Goal: Contribute content

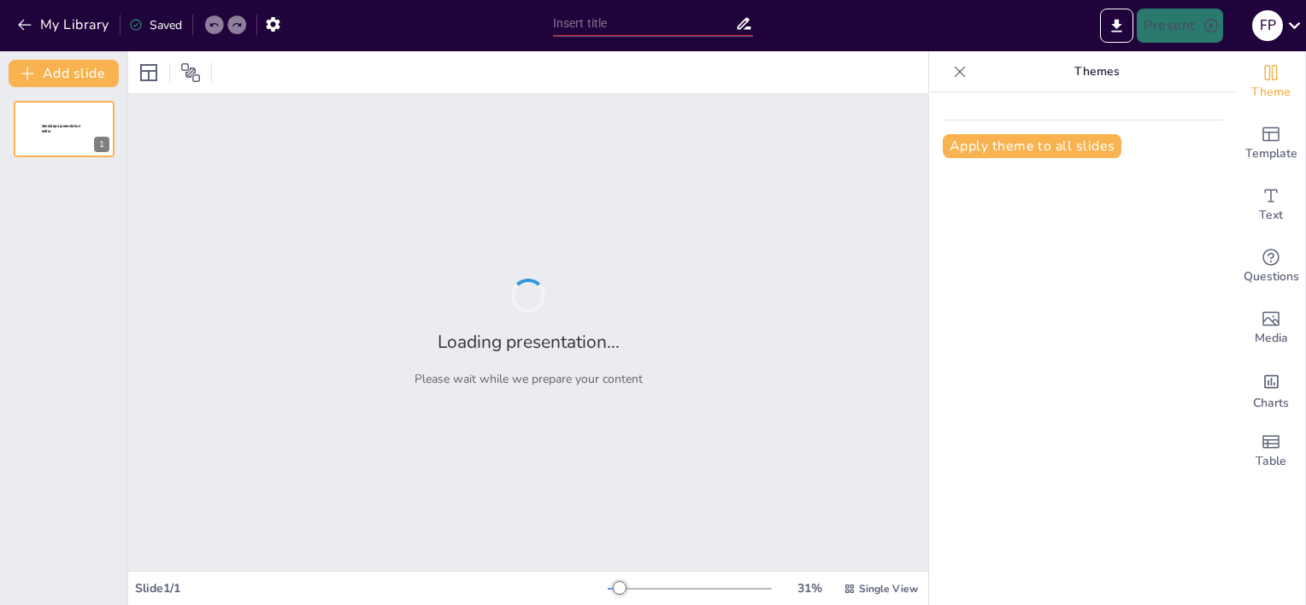
type input "Evaluación Formativa: Impacto de Socrative en la Comprensión Lectora del Primer…"
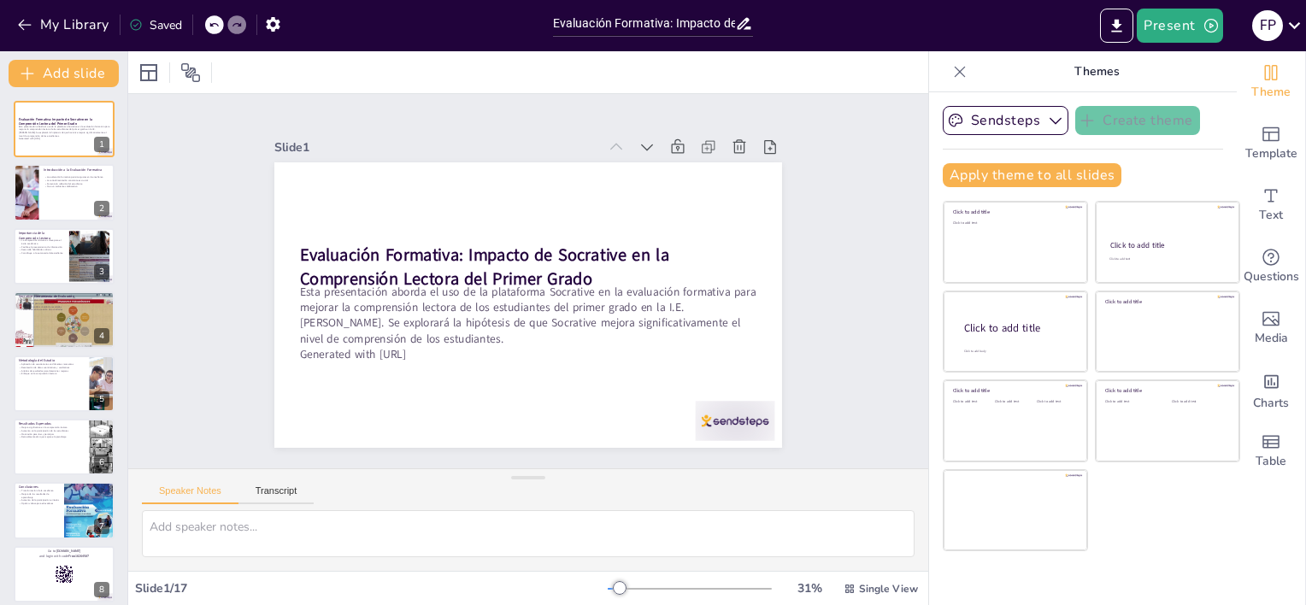
checkbox input "true"
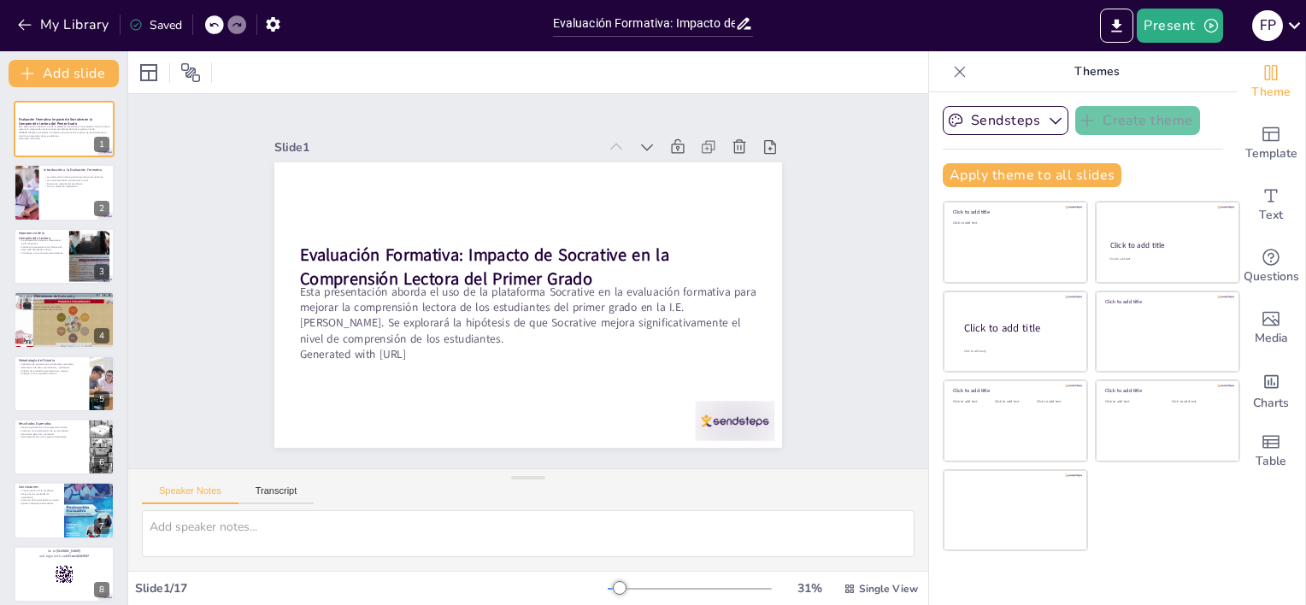
checkbox input "true"
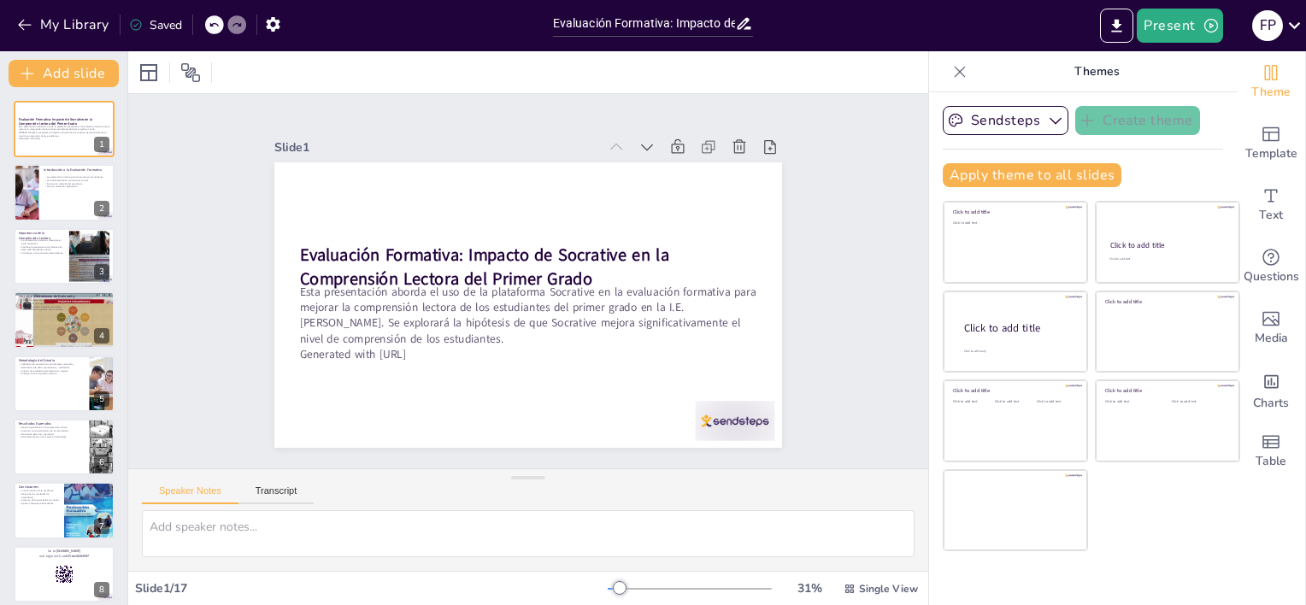
checkbox input "true"
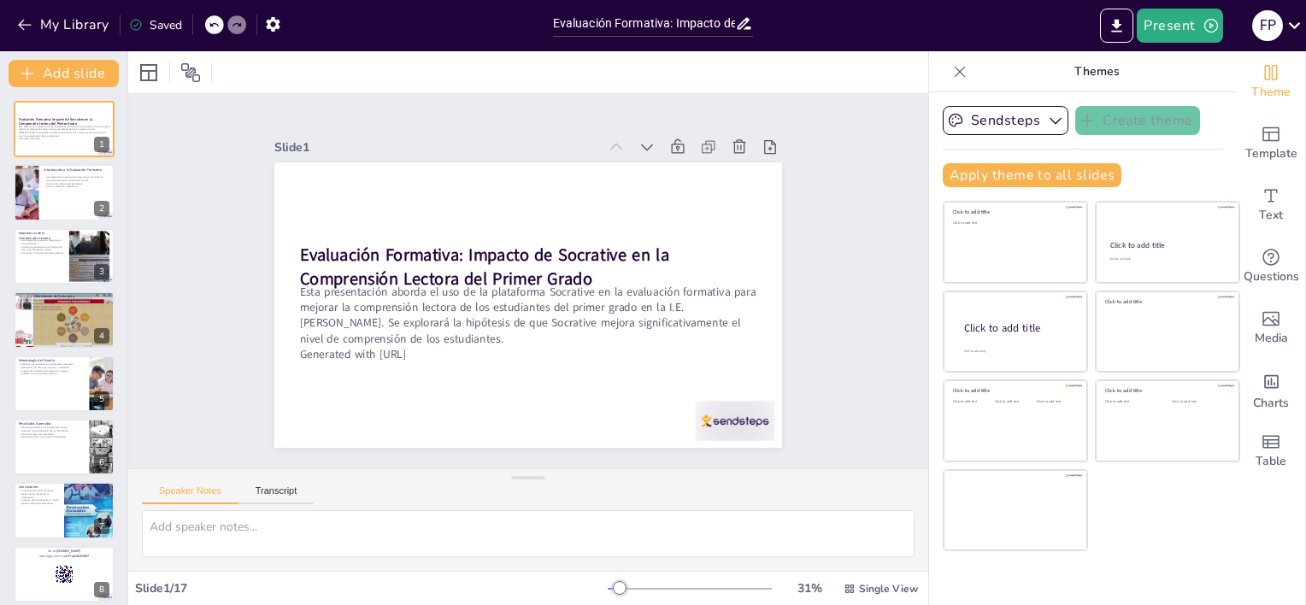
checkbox input "true"
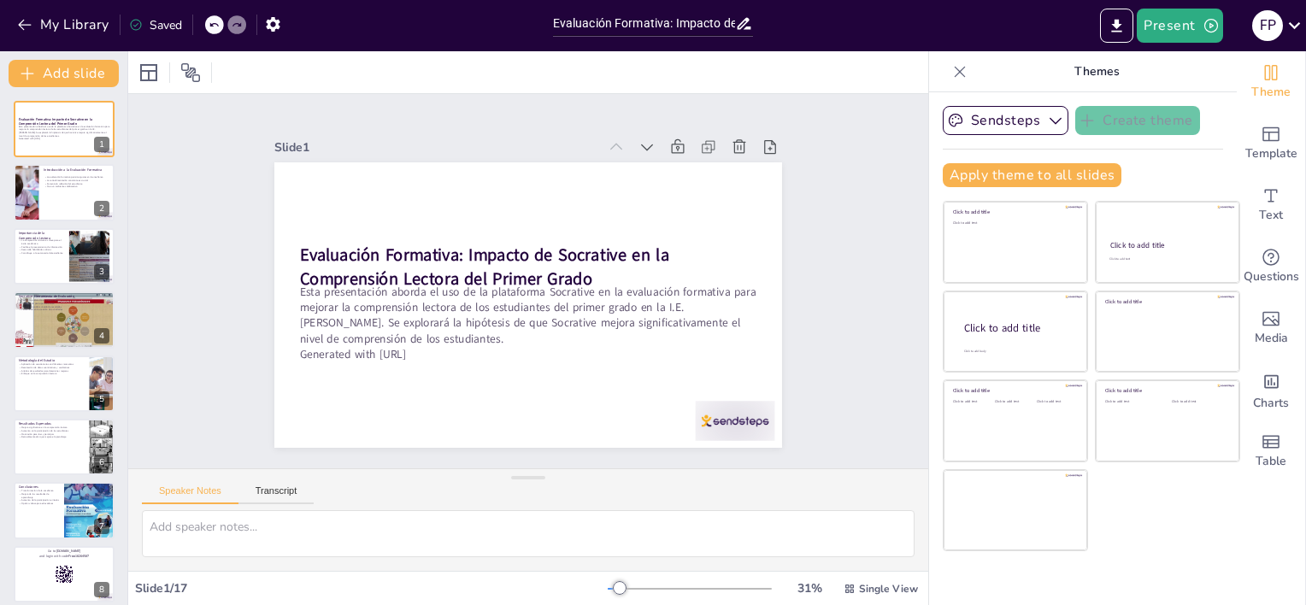
checkbox input "true"
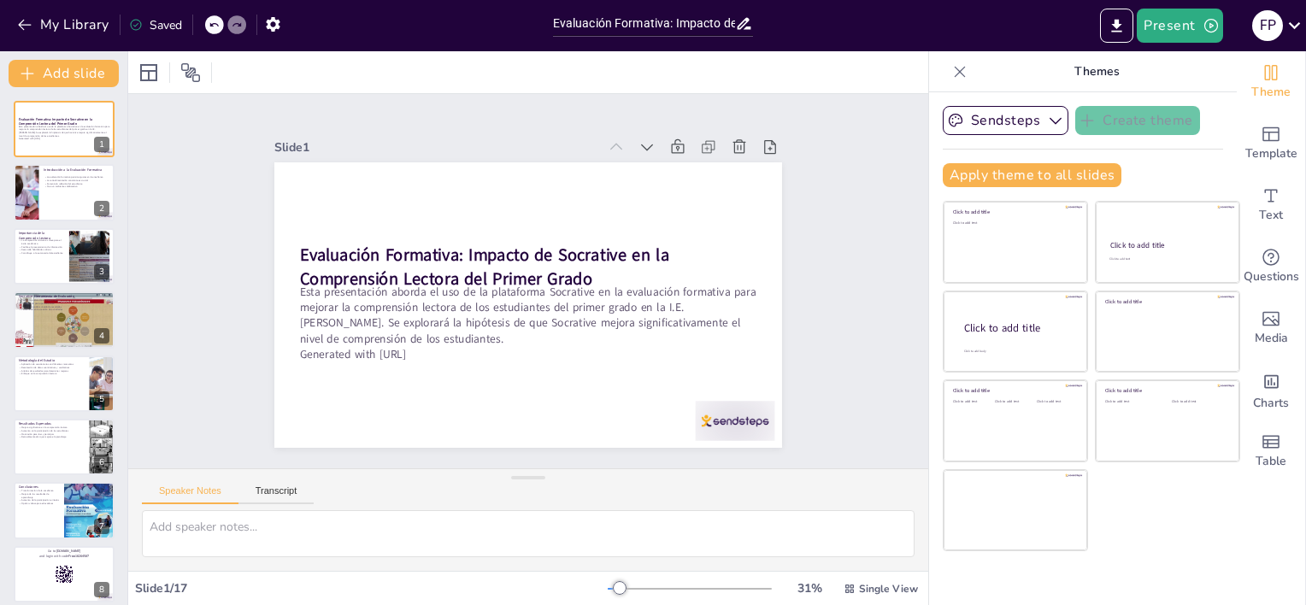
checkbox input "true"
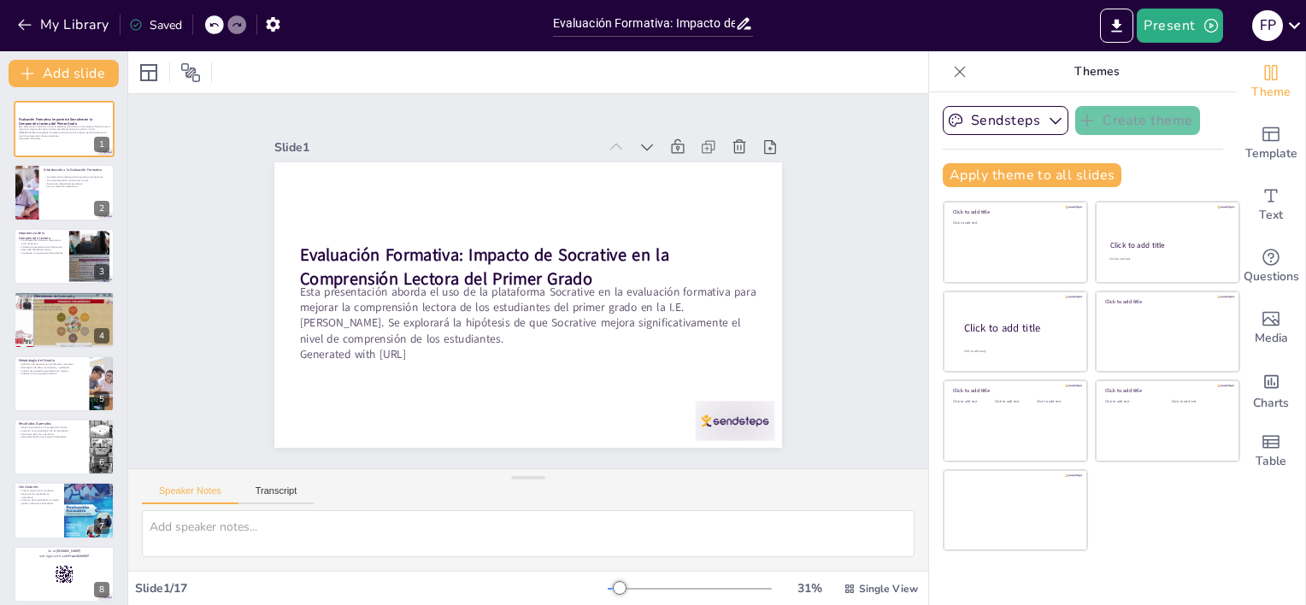
checkbox input "true"
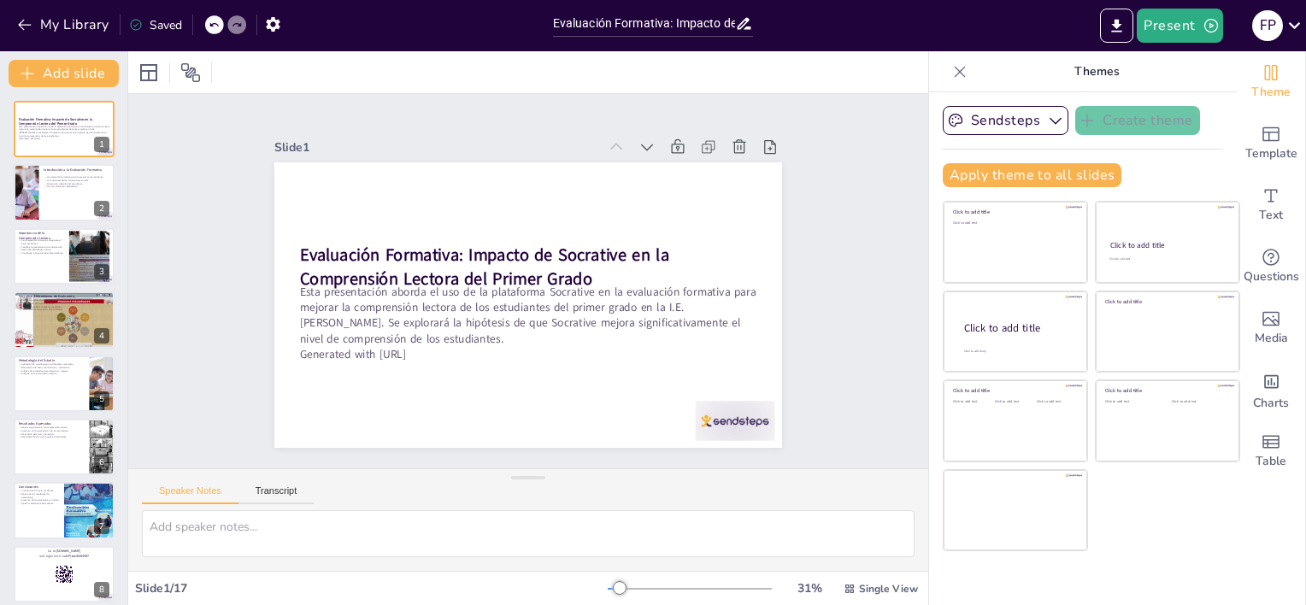
checkbox input "true"
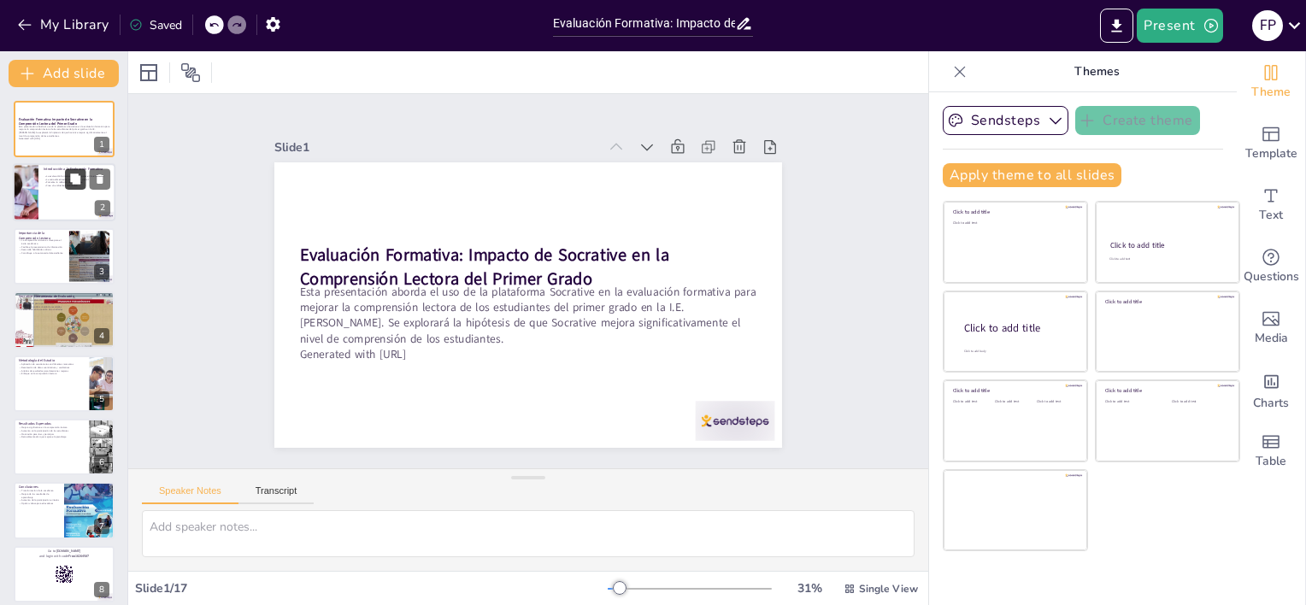
checkbox input "true"
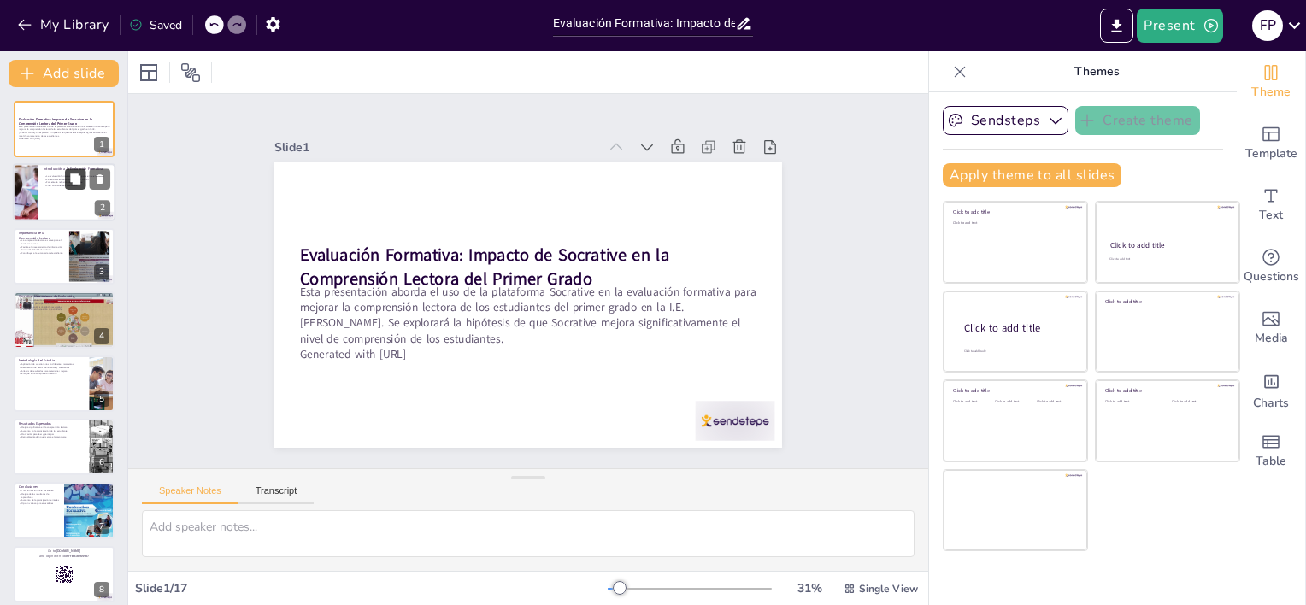
checkbox input "true"
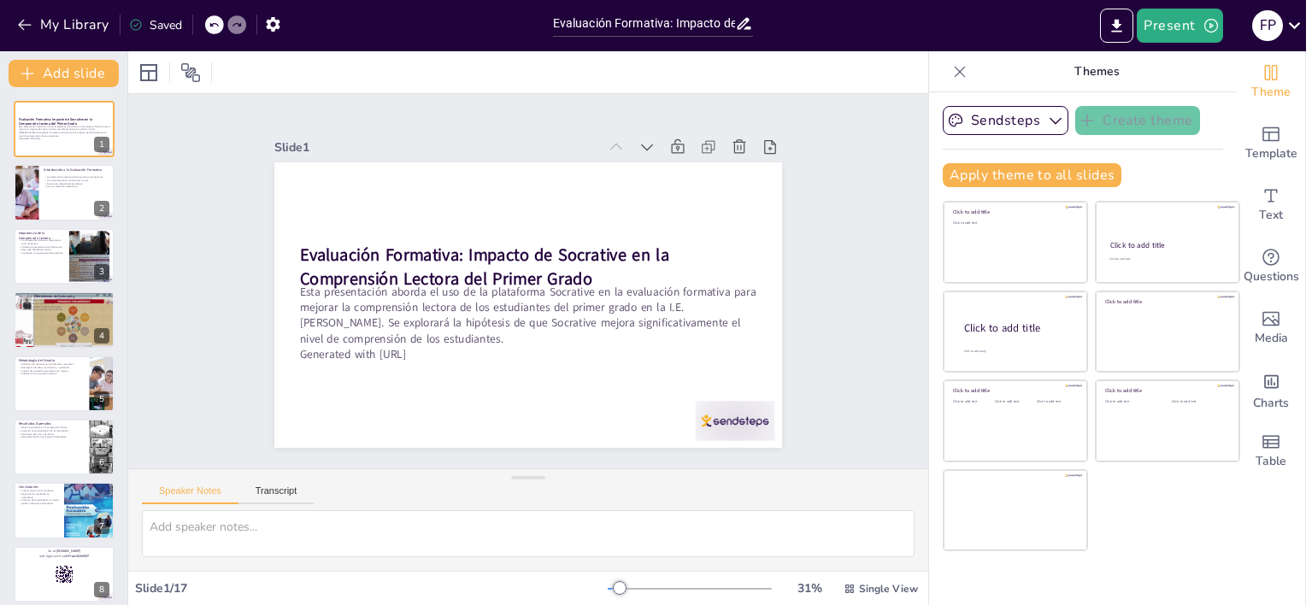
checkbox input "true"
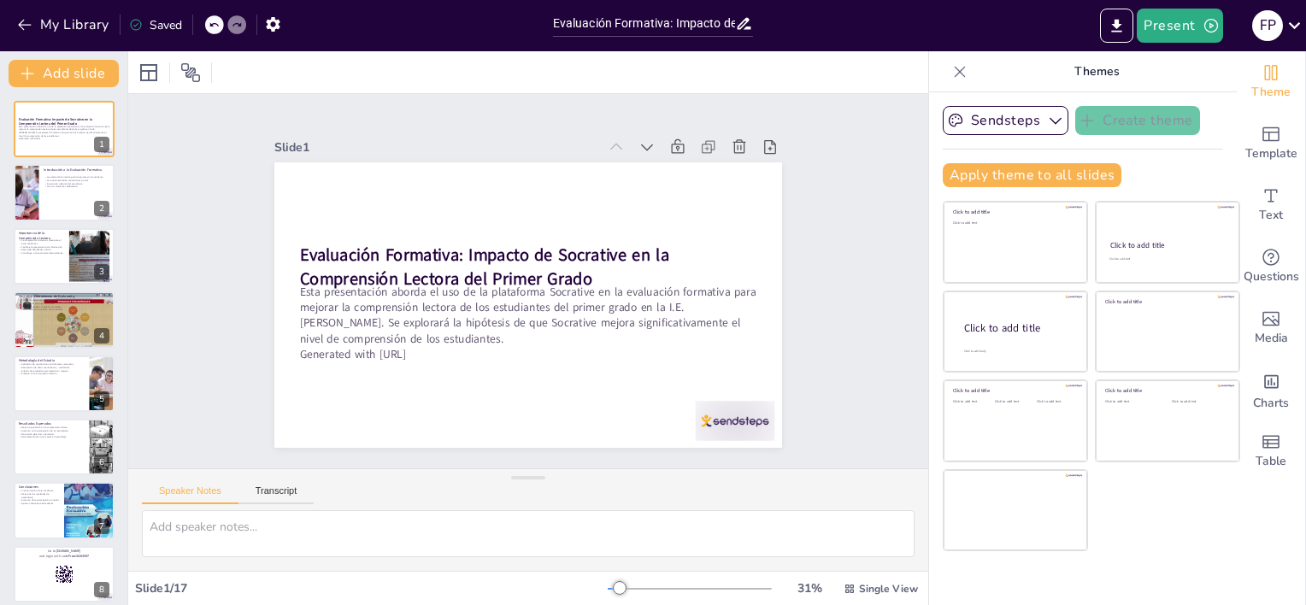
checkbox input "true"
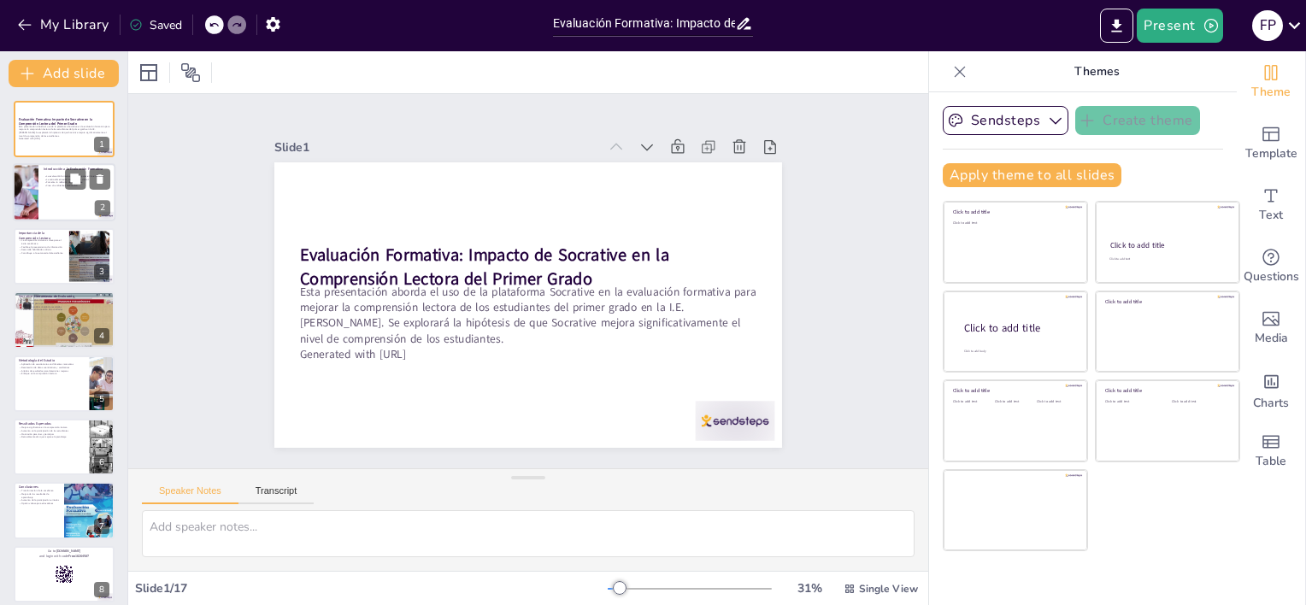
checkbox input "true"
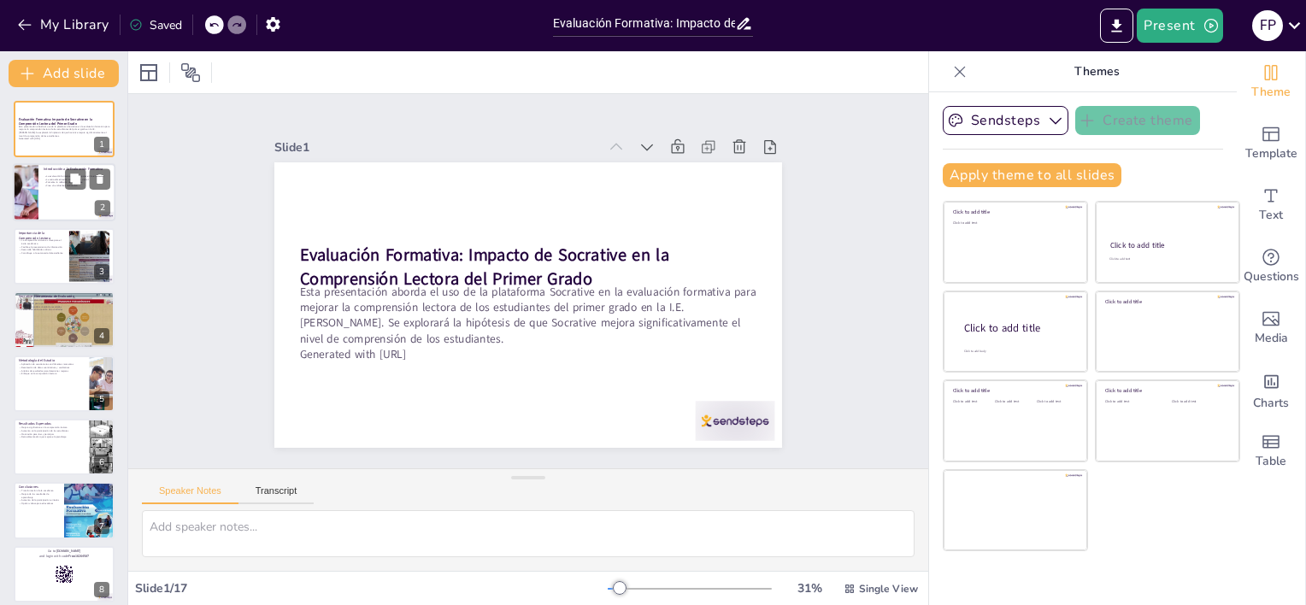
checkbox input "true"
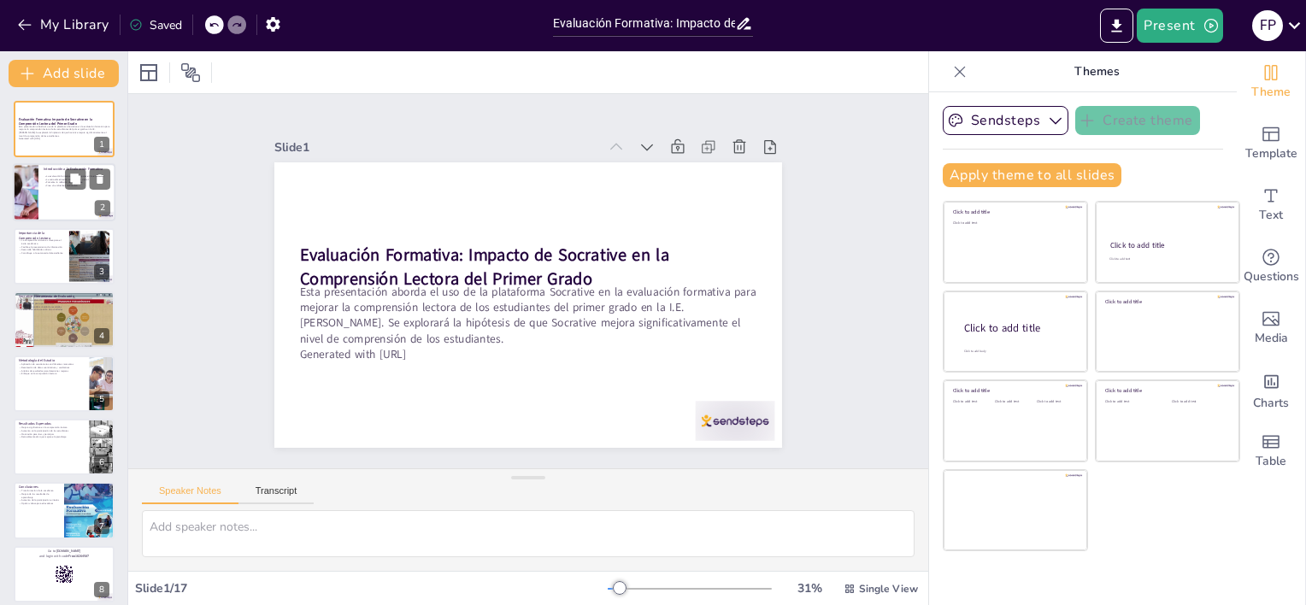
click at [51, 196] on div at bounding box center [64, 193] width 103 height 58
type textarea "La evaluación formativa se centra en la capacidad de los educadores para adapta…"
checkbox input "true"
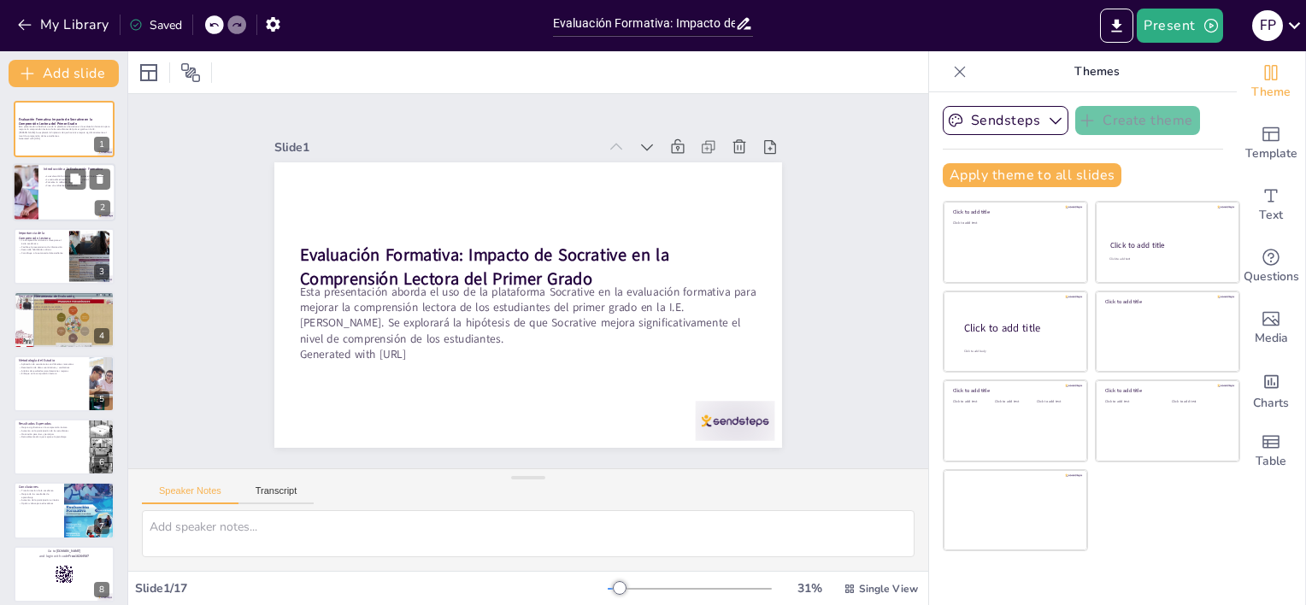
checkbox input "true"
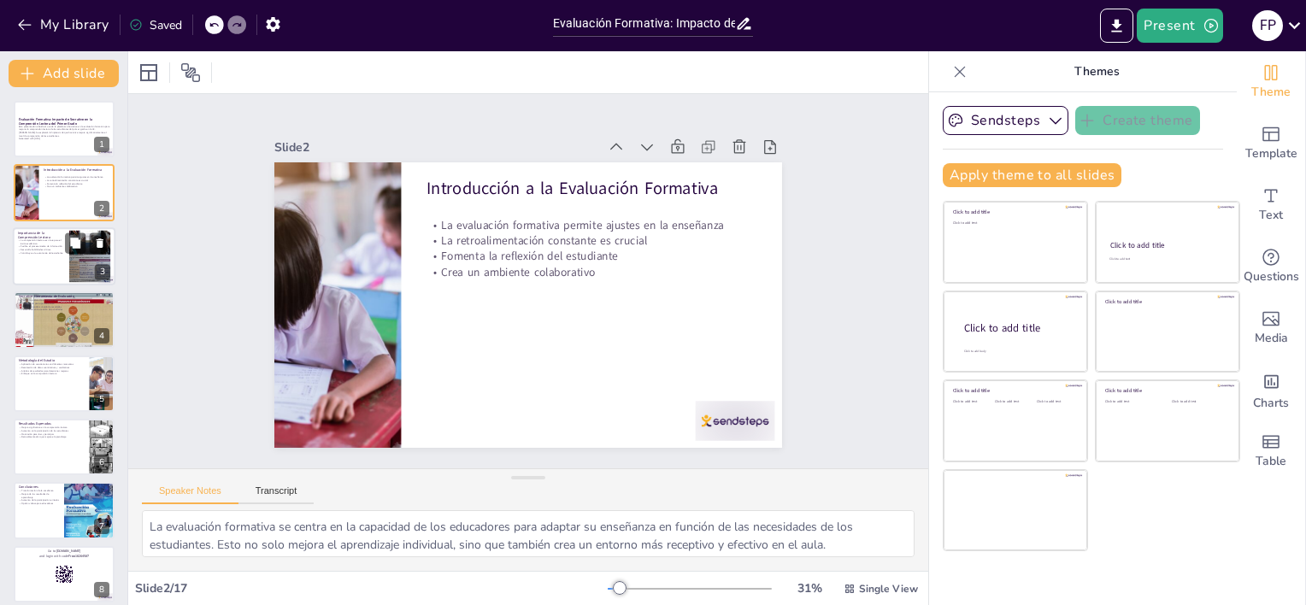
checkbox input "true"
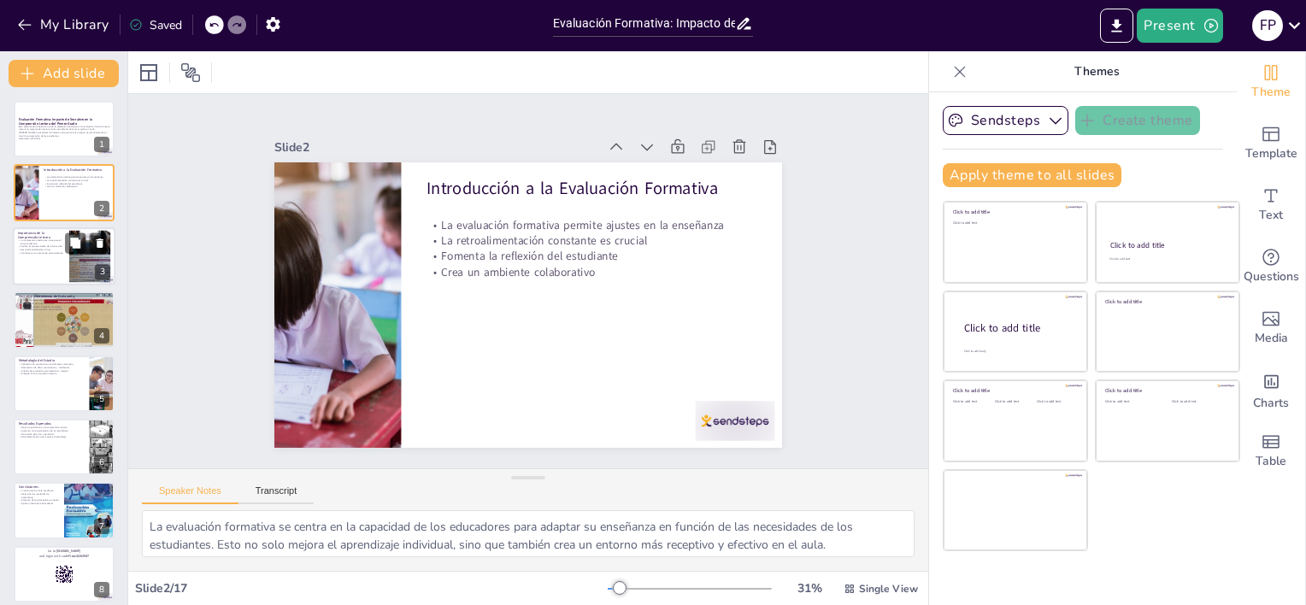
checkbox input "true"
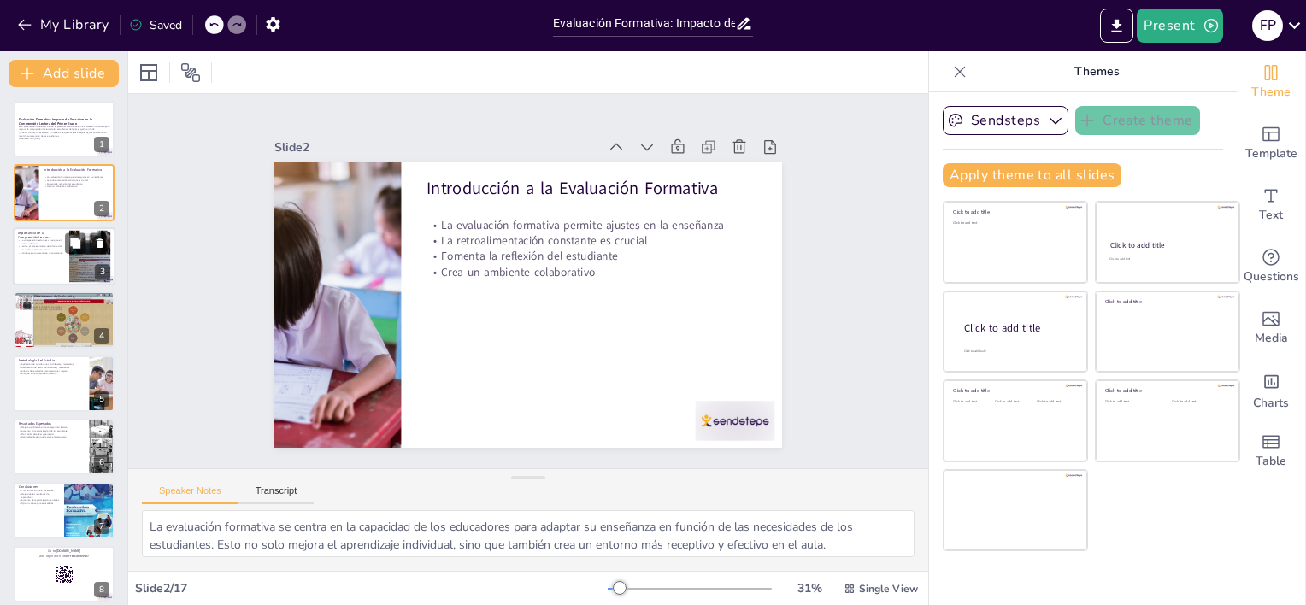
checkbox input "true"
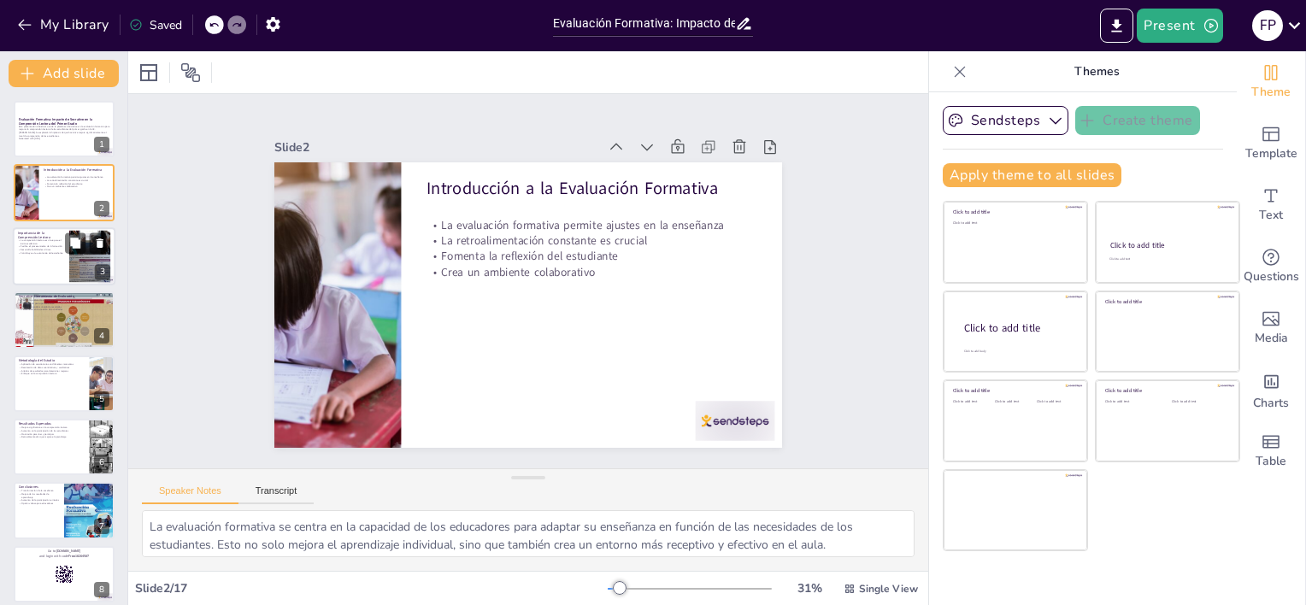
checkbox input "true"
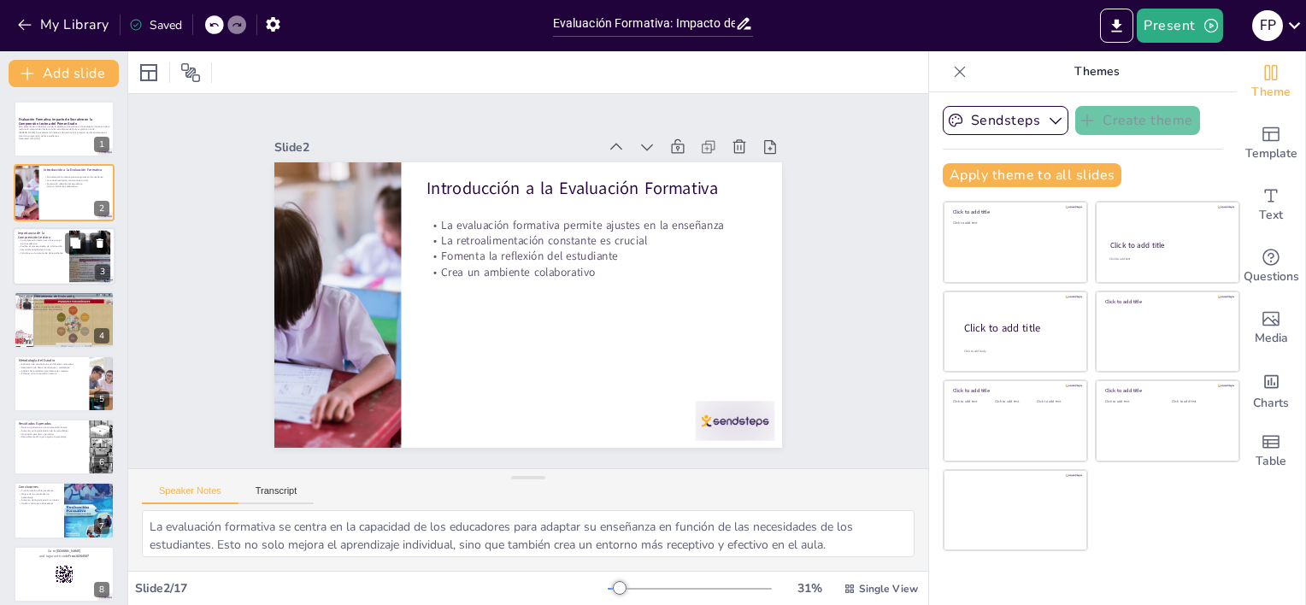
checkbox input "true"
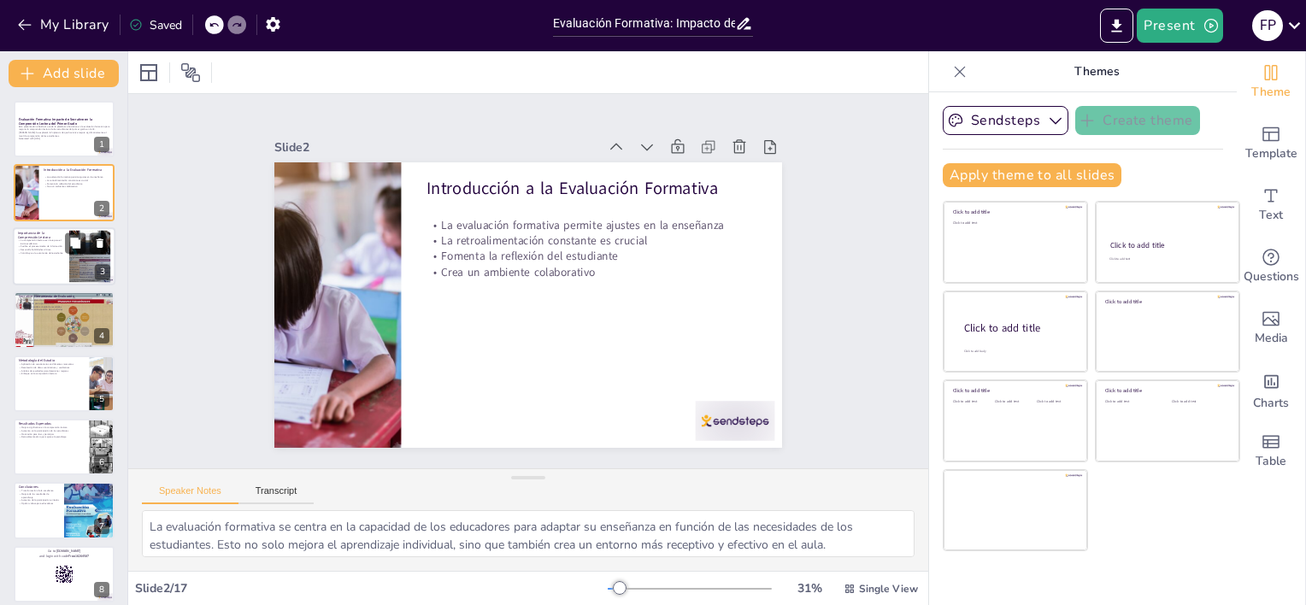
checkbox input "true"
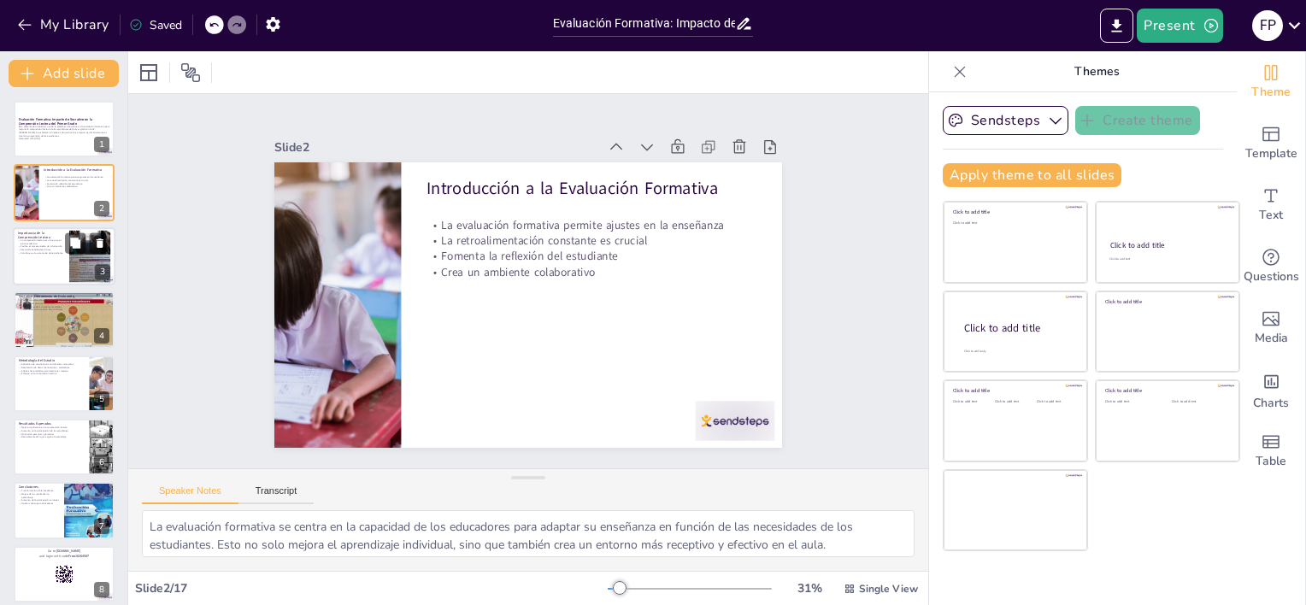
checkbox input "true"
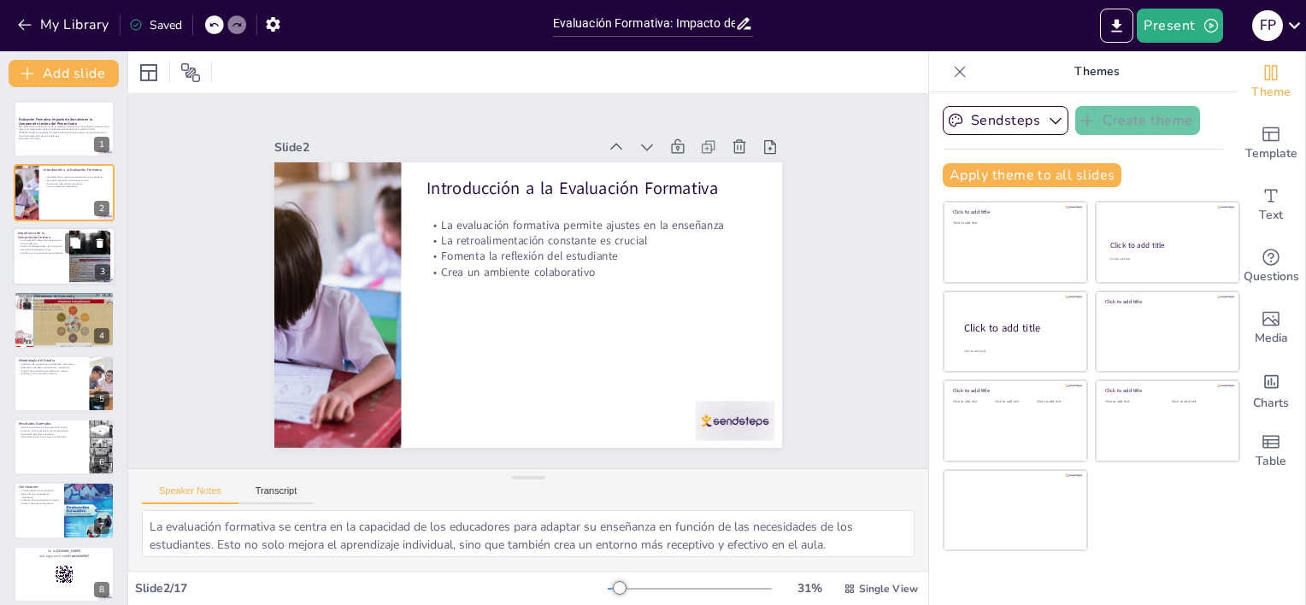
checkbox input "true"
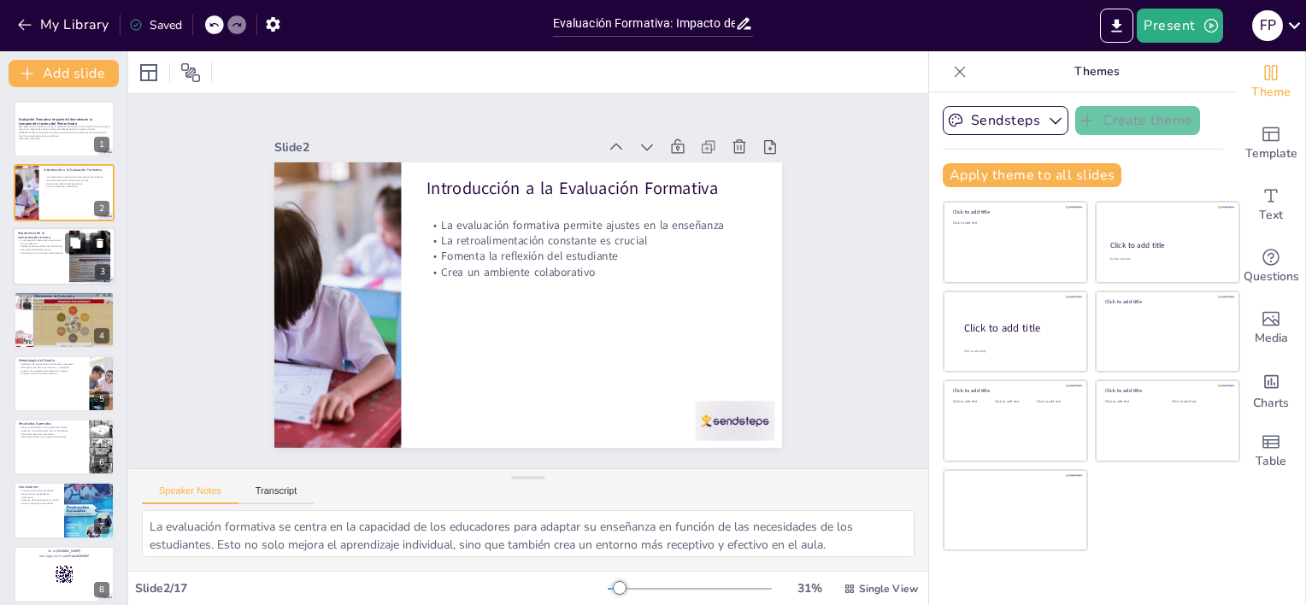
click at [51, 251] on p "Contribuye a la autonomía del estudiante" at bounding box center [41, 252] width 46 height 3
type textarea "La capacidad de comprender lo que se lee es esencial para el rendimiento académ…"
checkbox input "true"
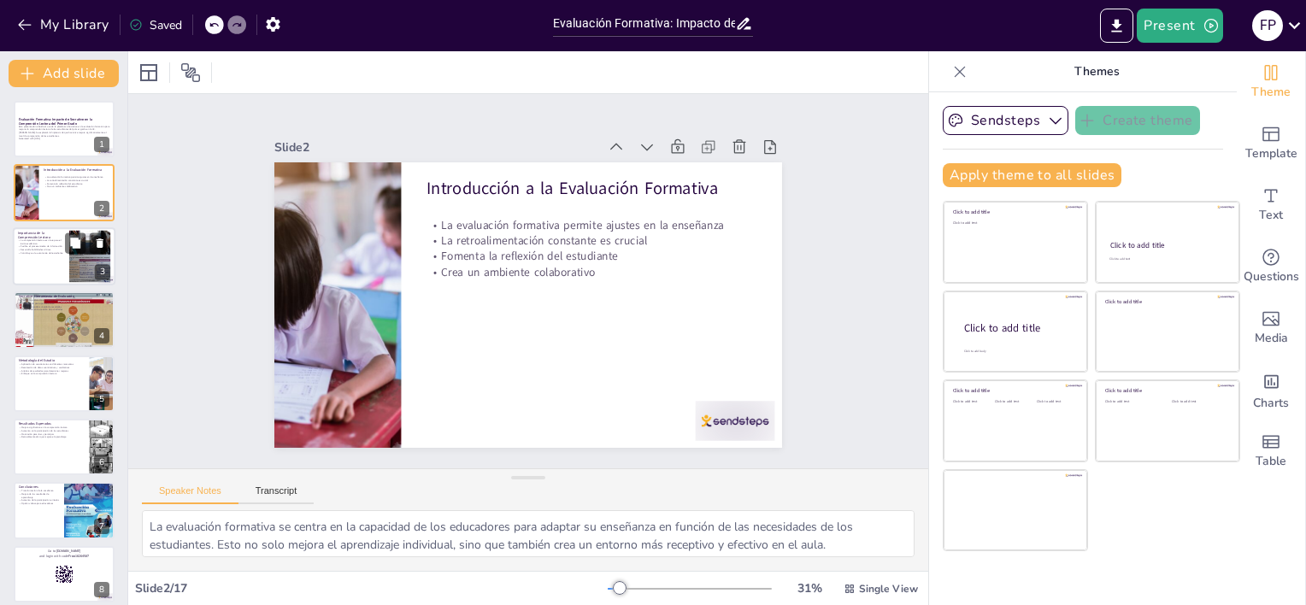
checkbox input "true"
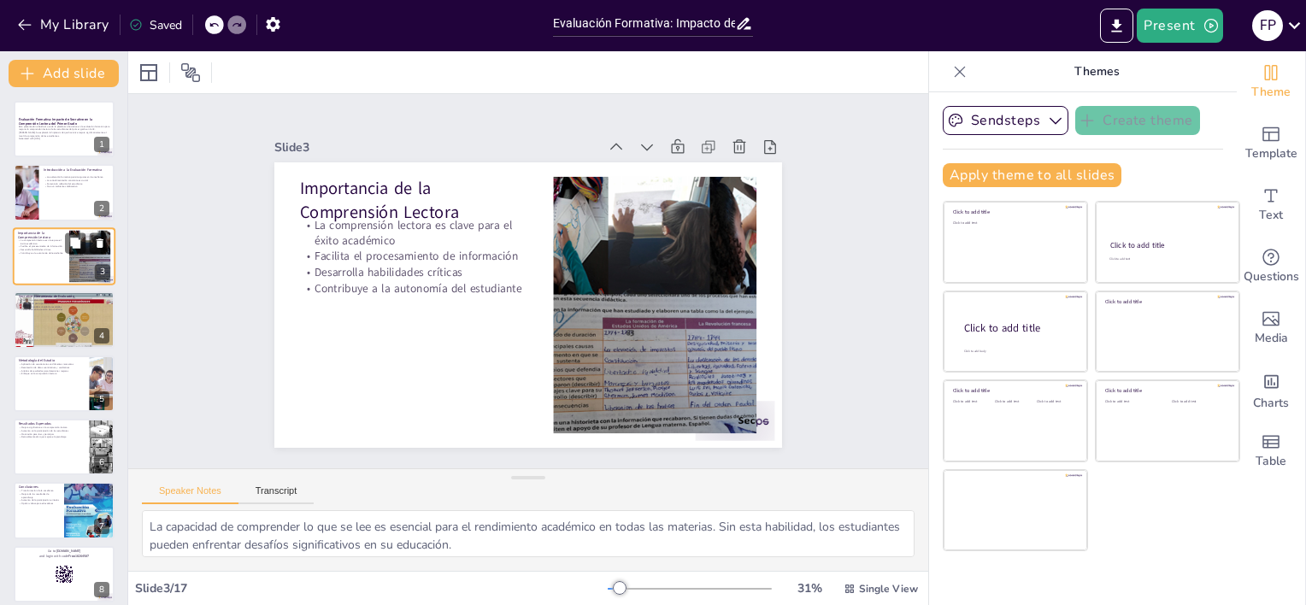
checkbox input "true"
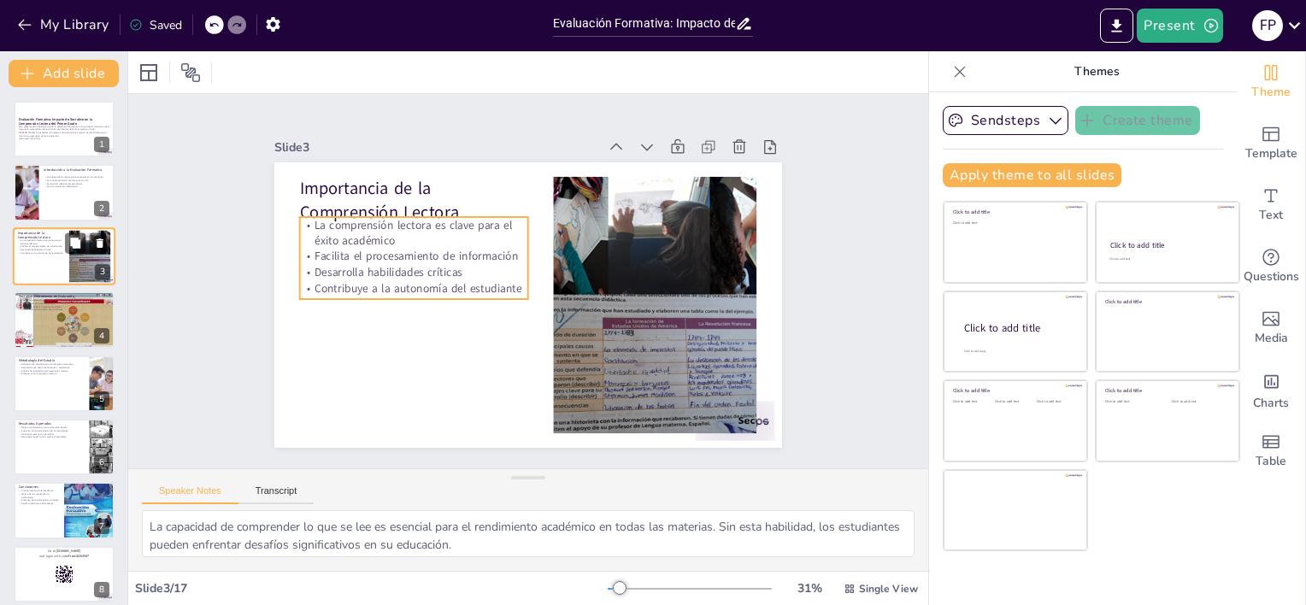
checkbox input "true"
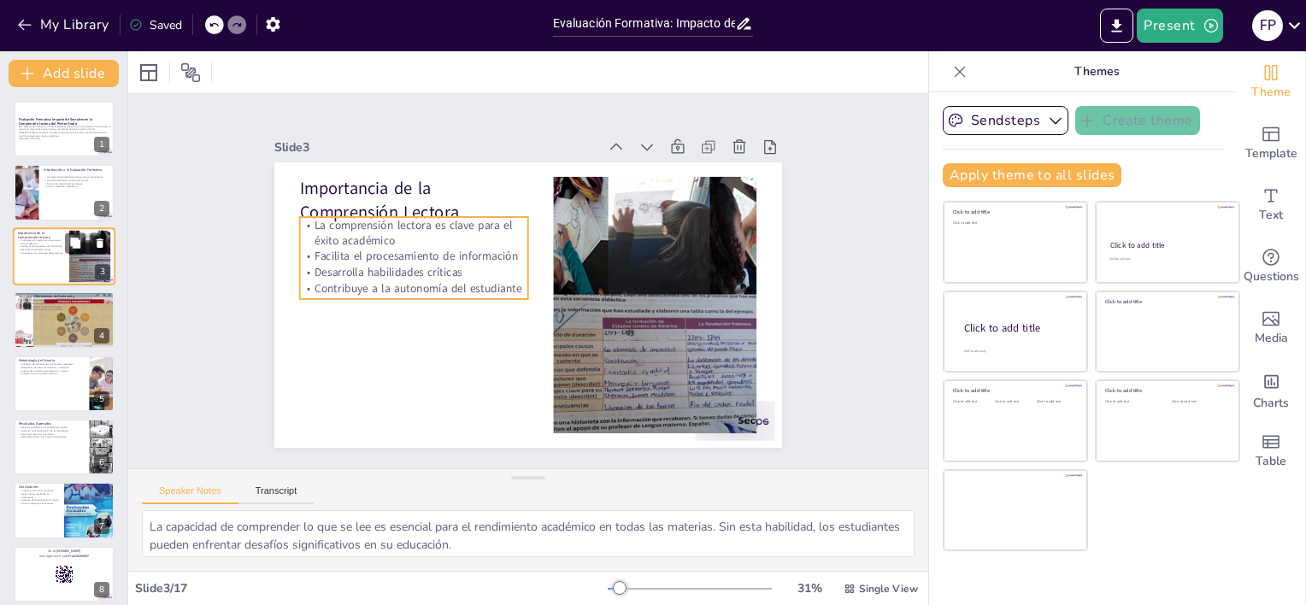
checkbox input "true"
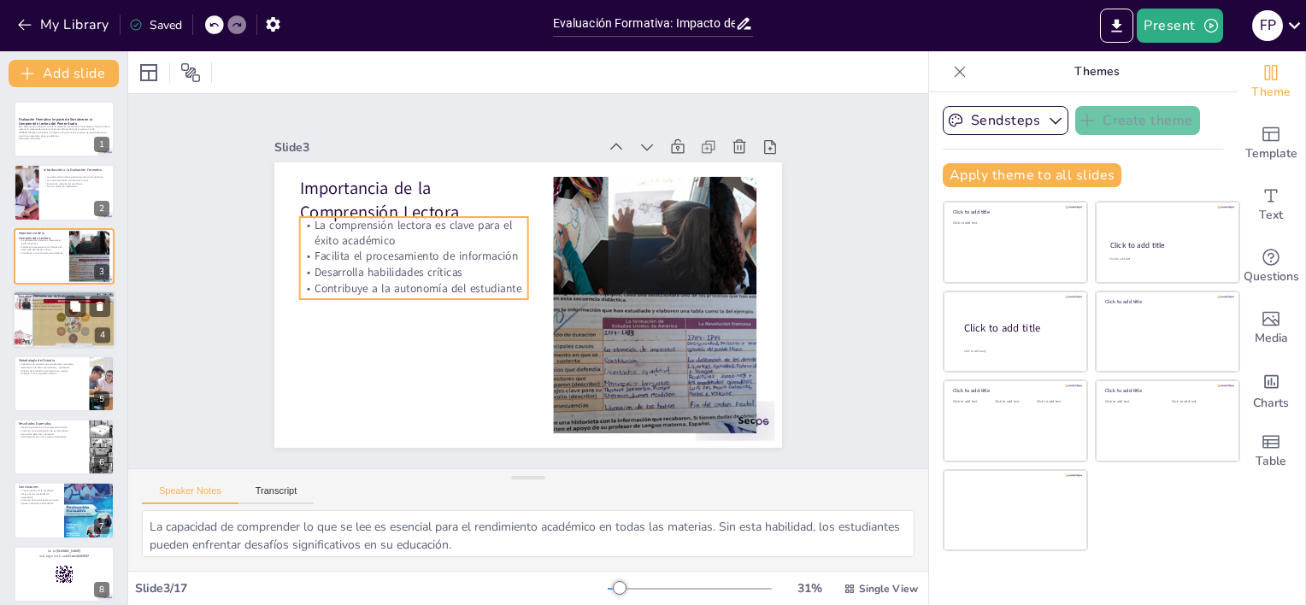
checkbox input "true"
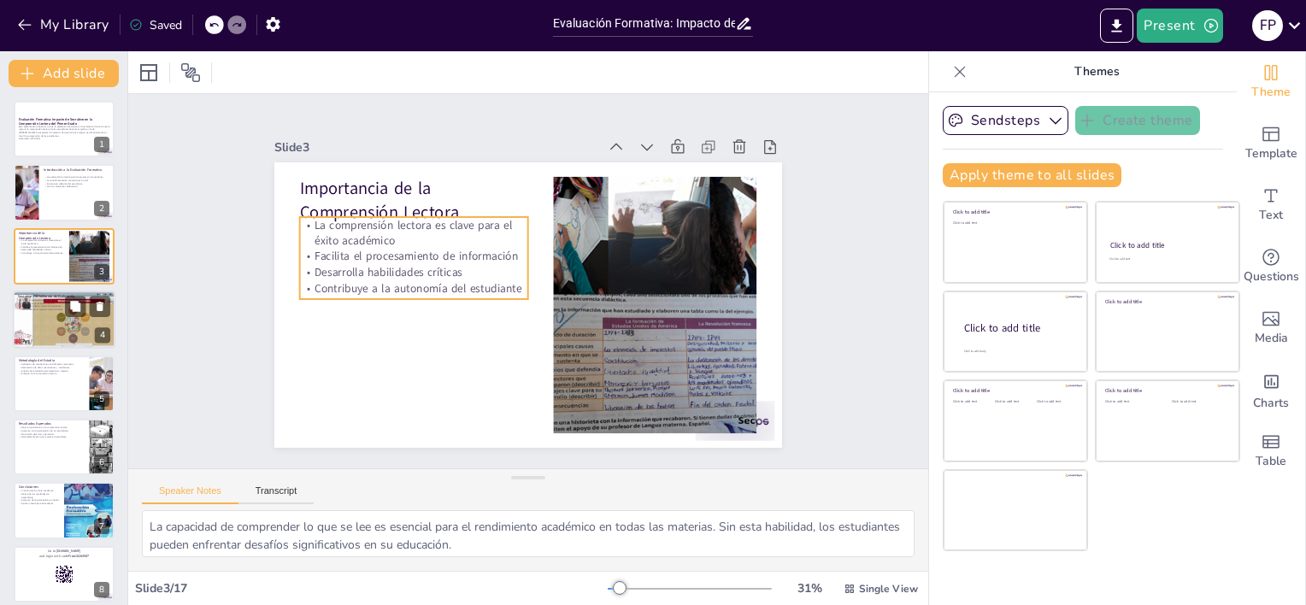
checkbox input "true"
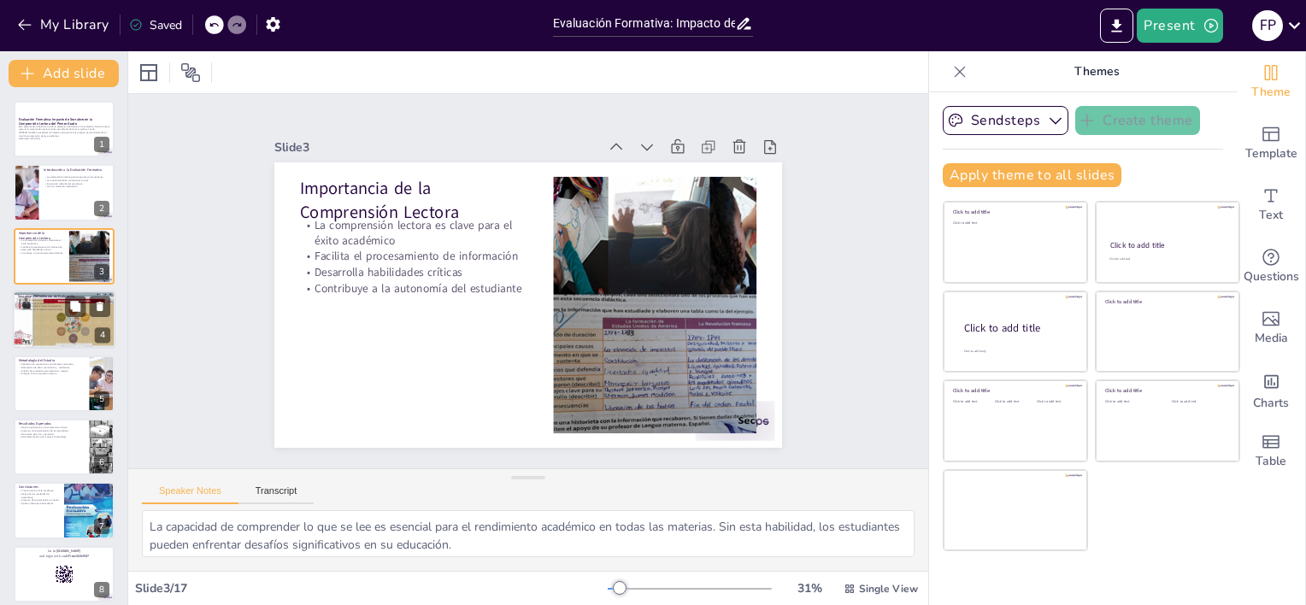
checkbox input "true"
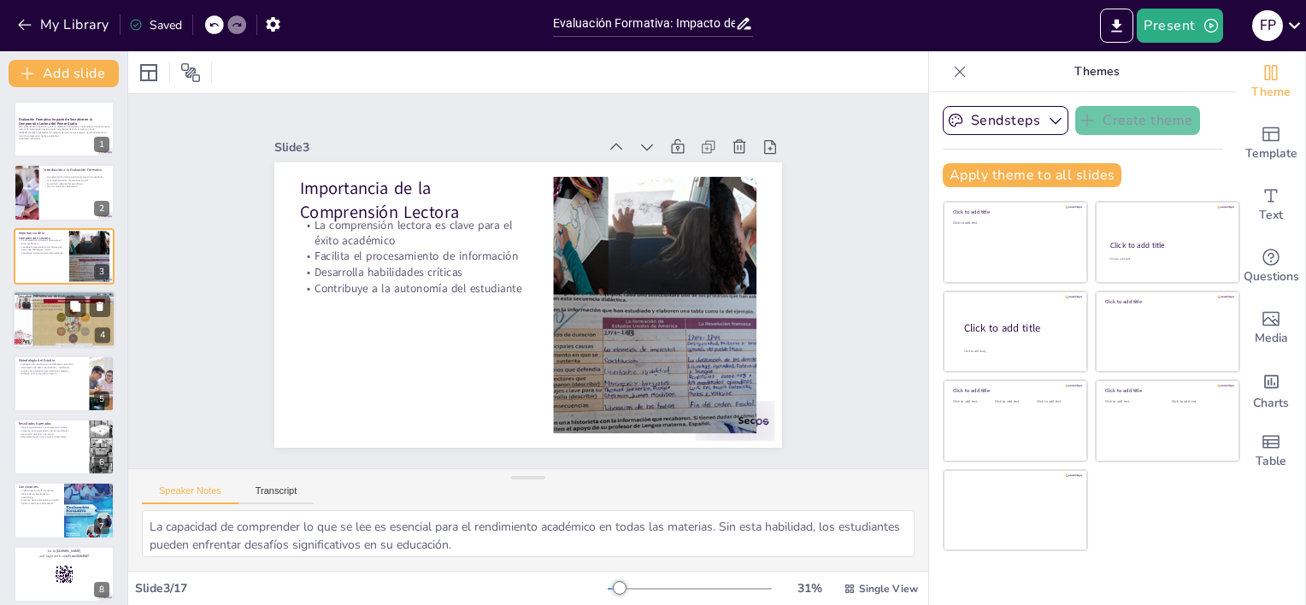
checkbox input "true"
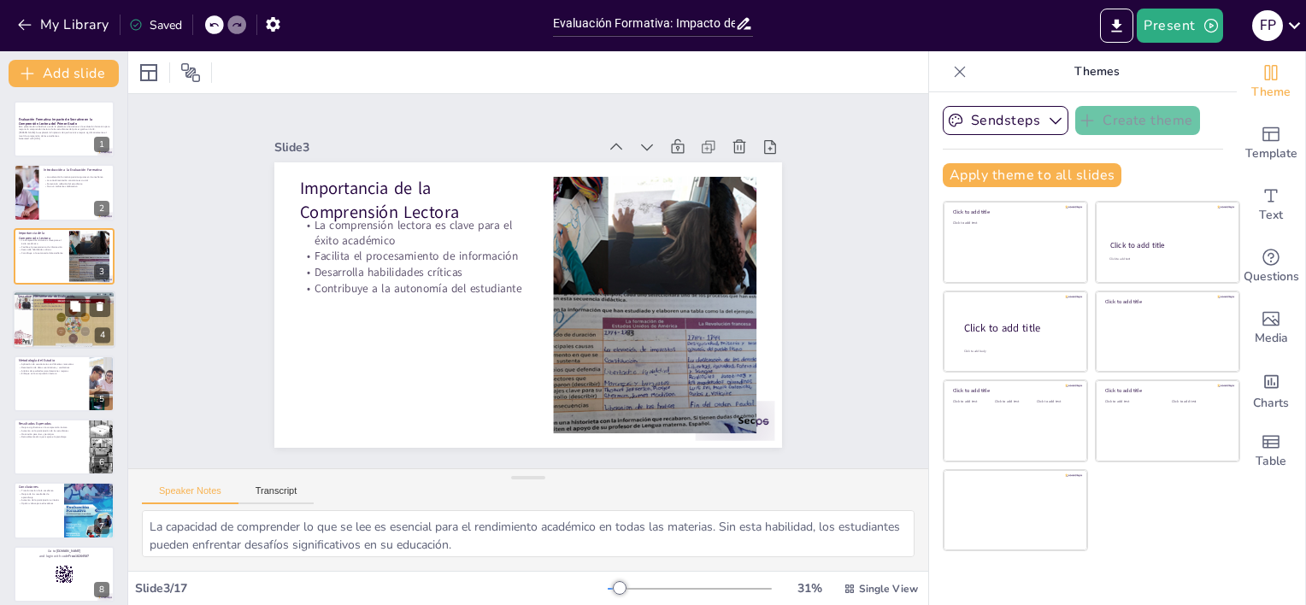
checkbox input "true"
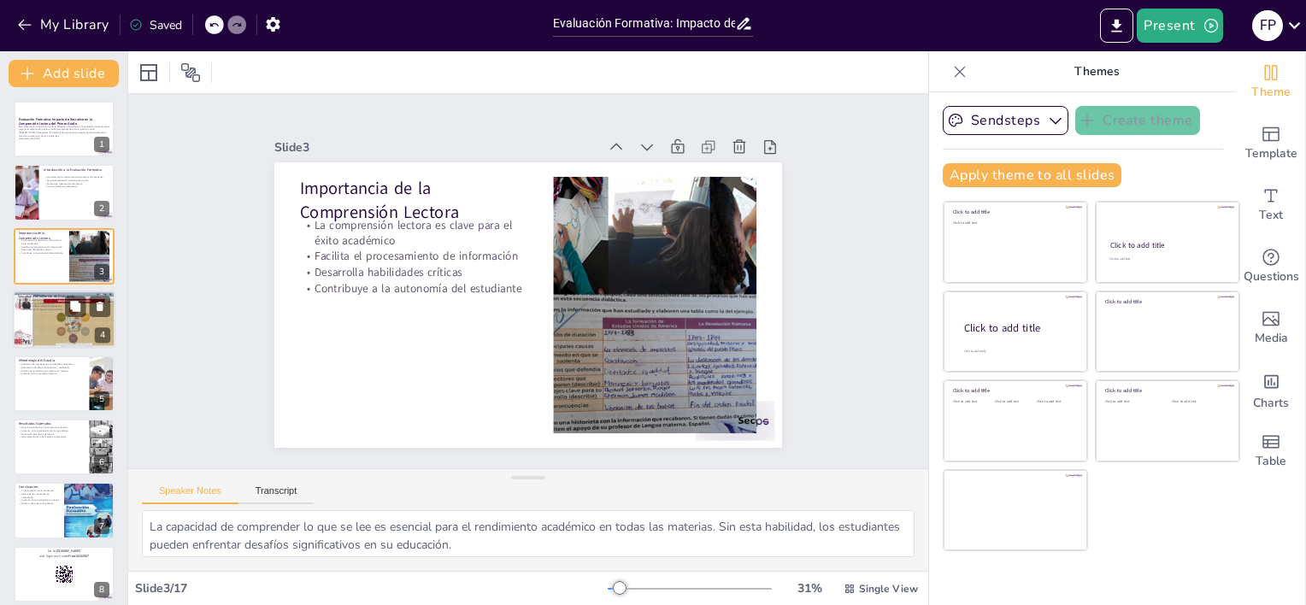
click at [63, 311] on div at bounding box center [64, 320] width 103 height 58
type textarea "La capacidad de realizar evaluaciones en tiempo real permite a los docentes ide…"
checkbox input "true"
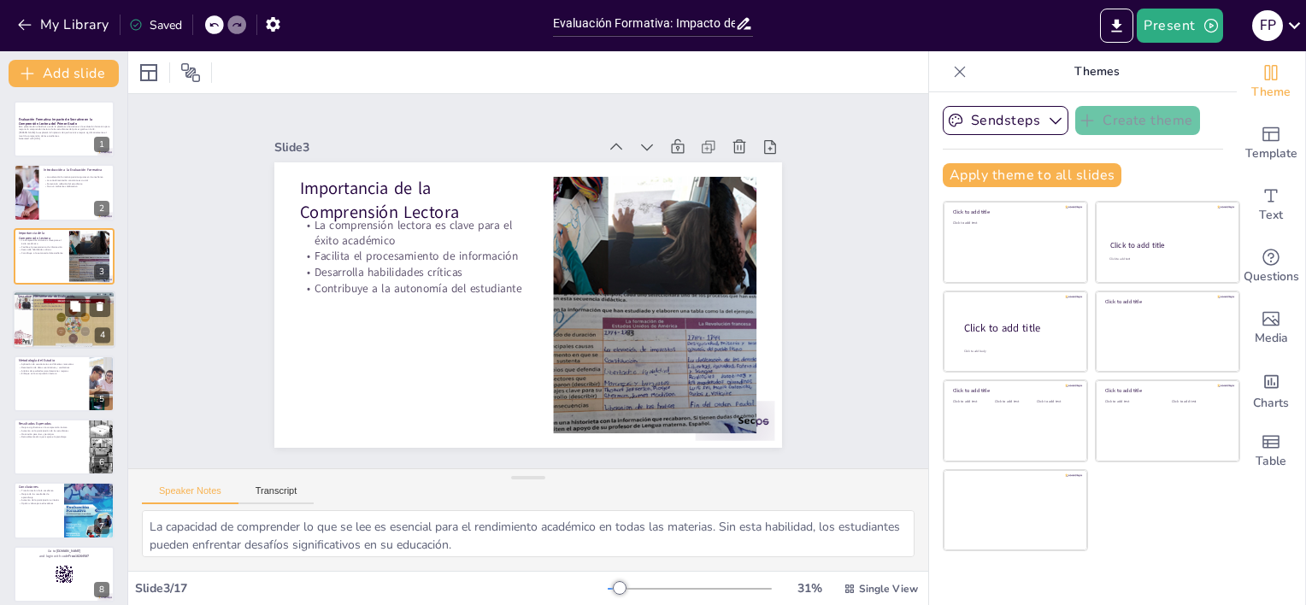
checkbox input "true"
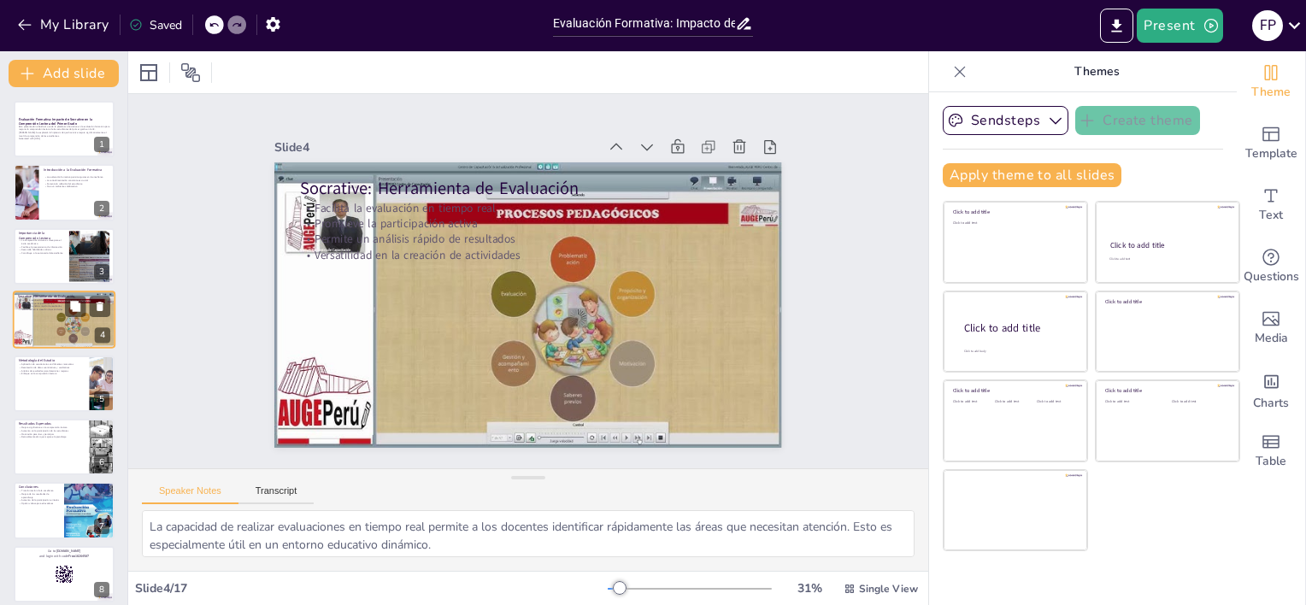
checkbox input "true"
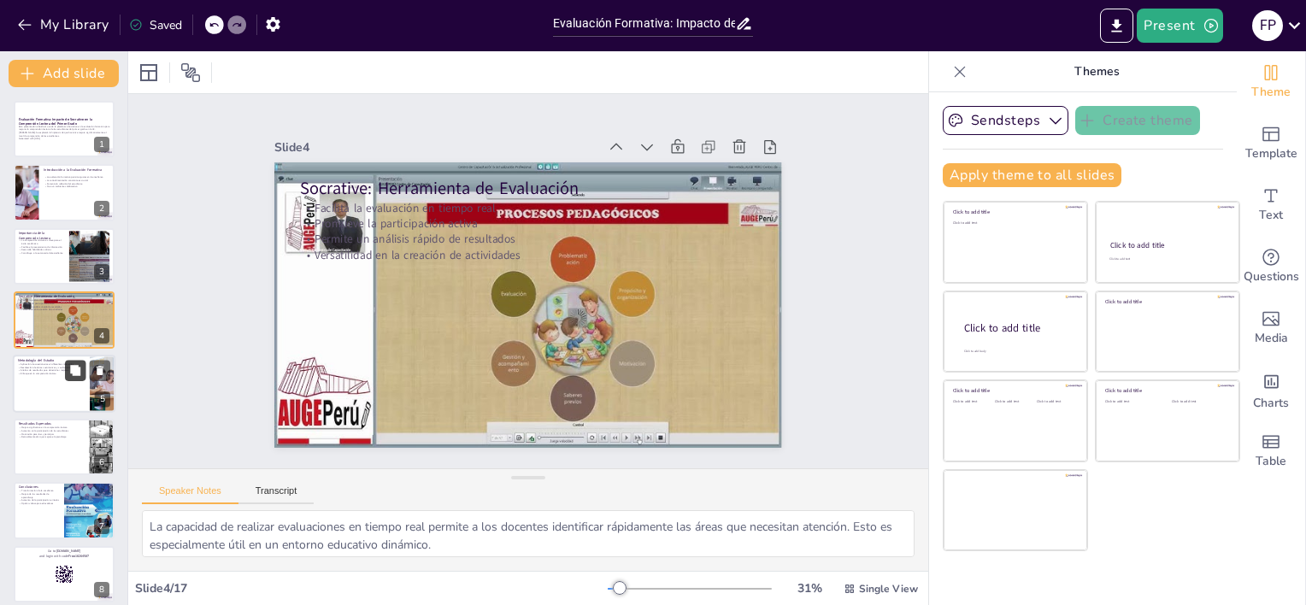
checkbox input "true"
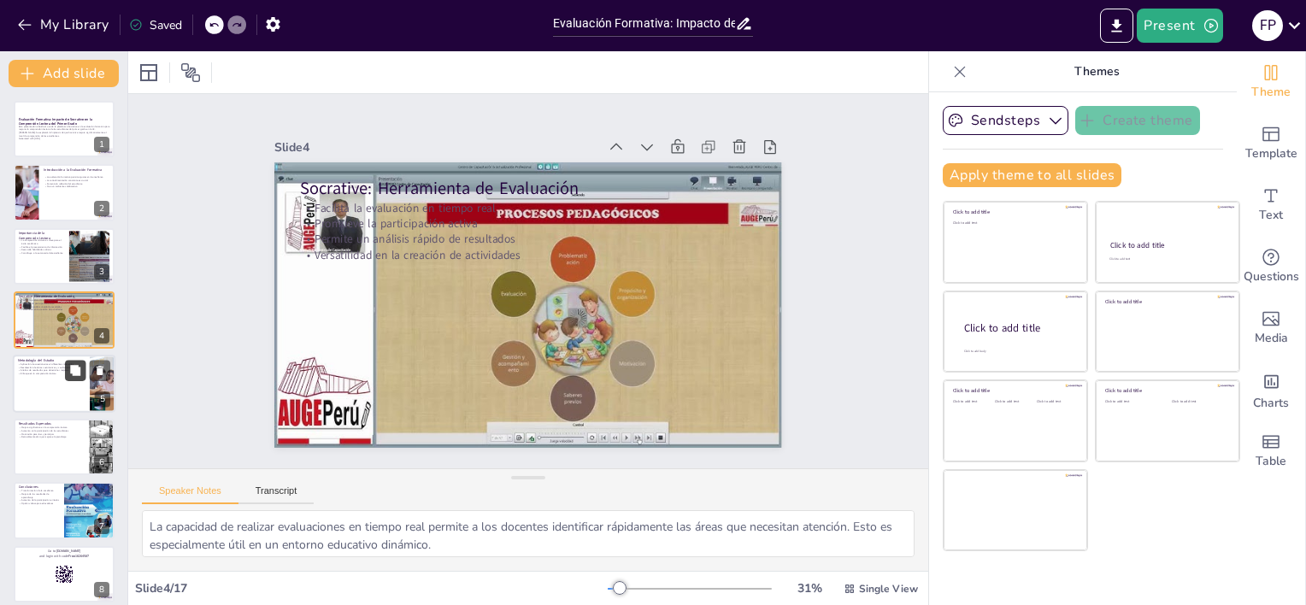
checkbox input "true"
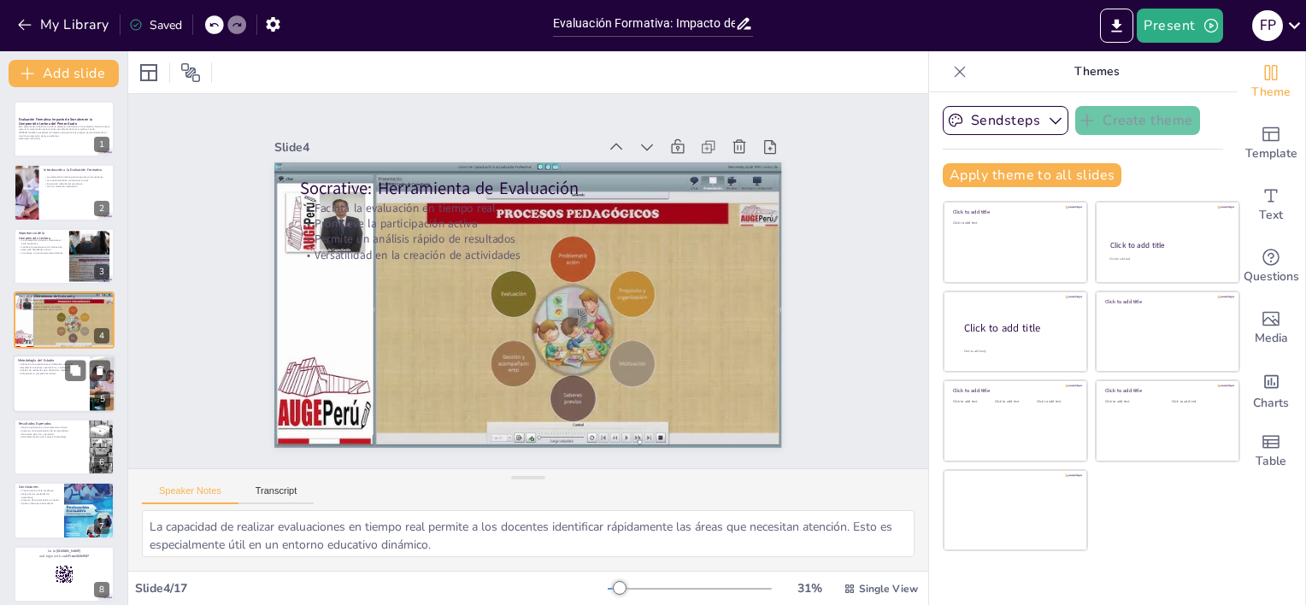
checkbox input "true"
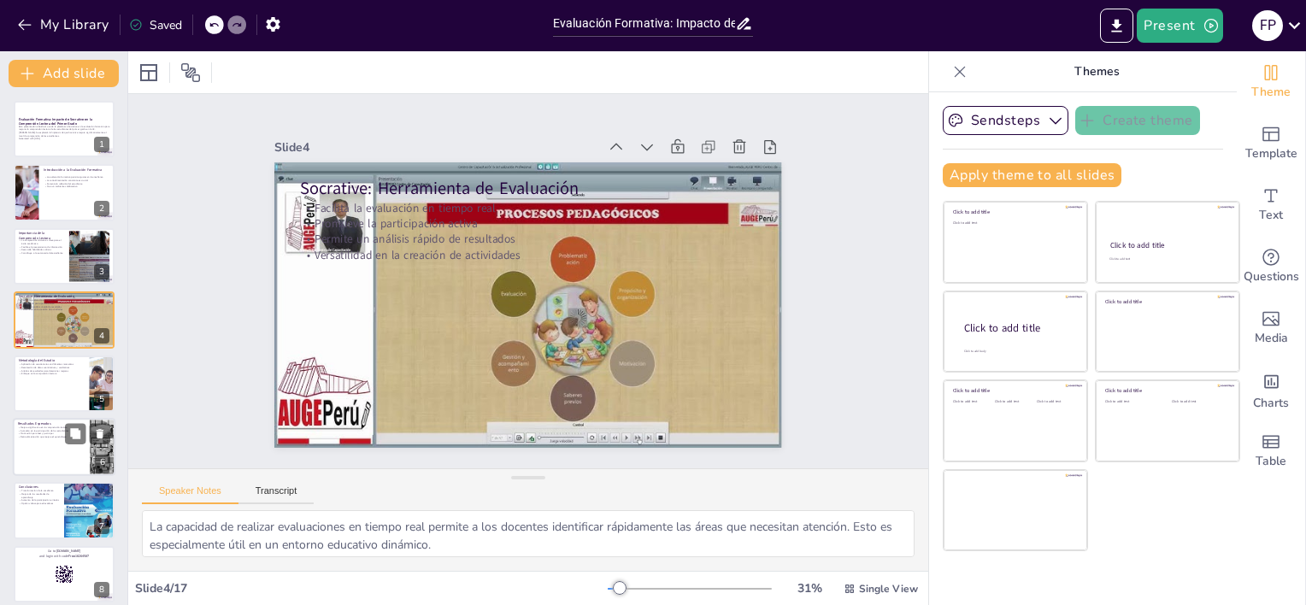
click at [65, 382] on div at bounding box center [64, 384] width 101 height 56
type textarea "La aplicación de cuestionarios en diferentes momentos permite medir el progreso…"
checkbox input "true"
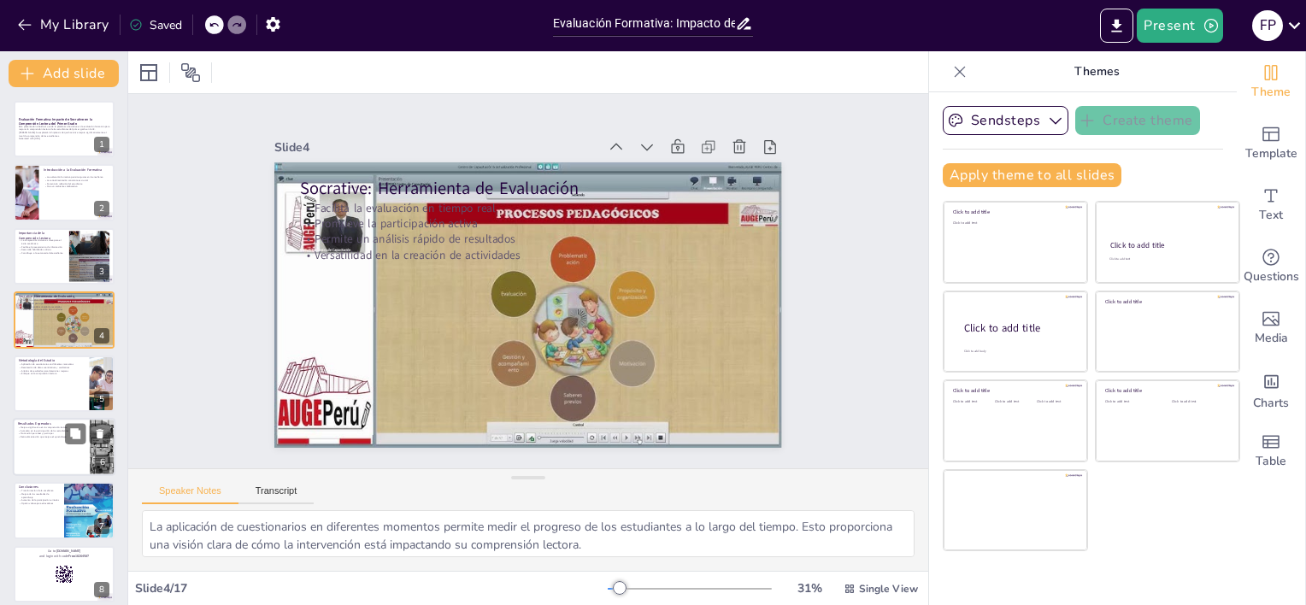
checkbox input "true"
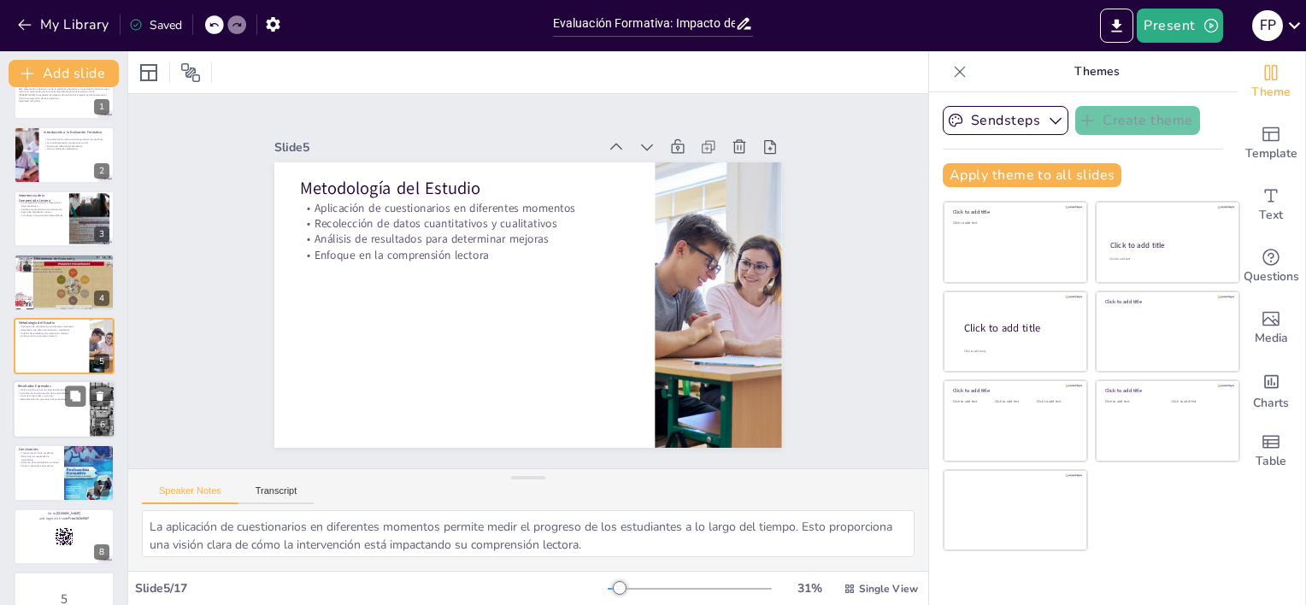
checkbox input "true"
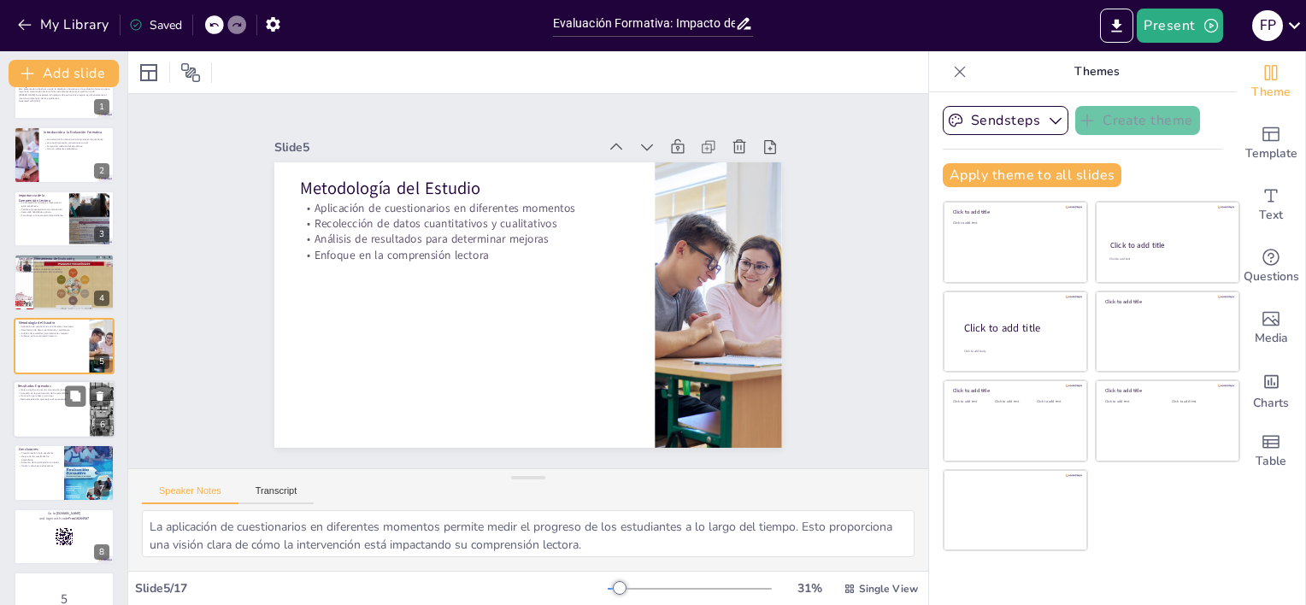
click at [69, 406] on div at bounding box center [64, 409] width 103 height 58
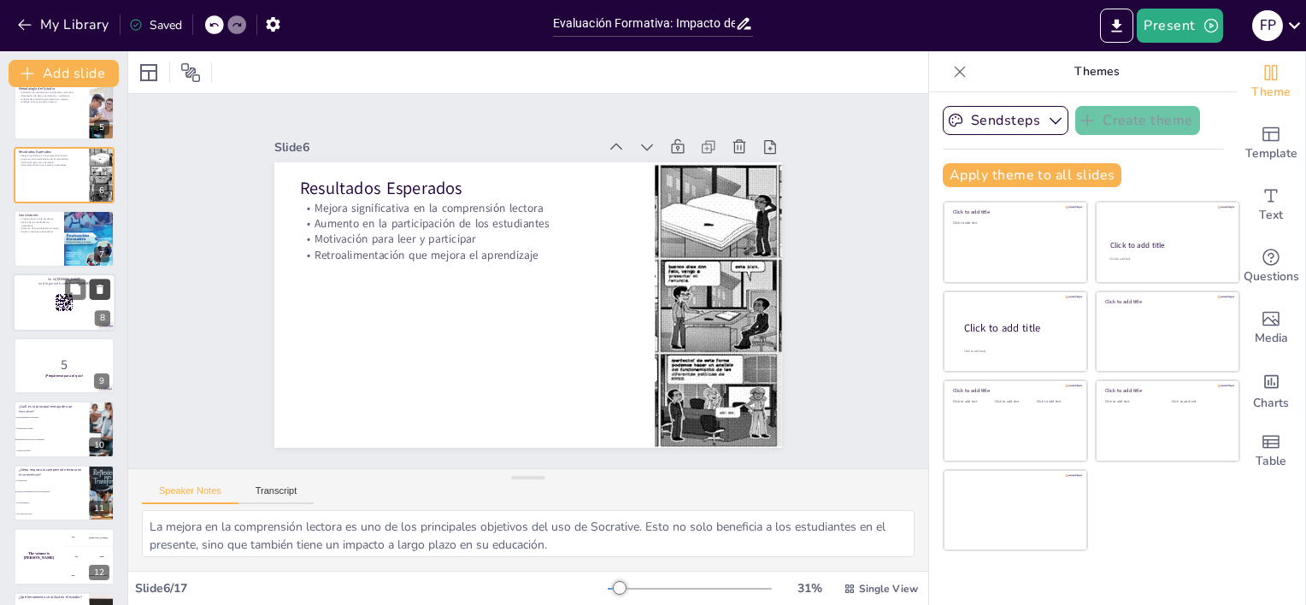
scroll to position [357, 0]
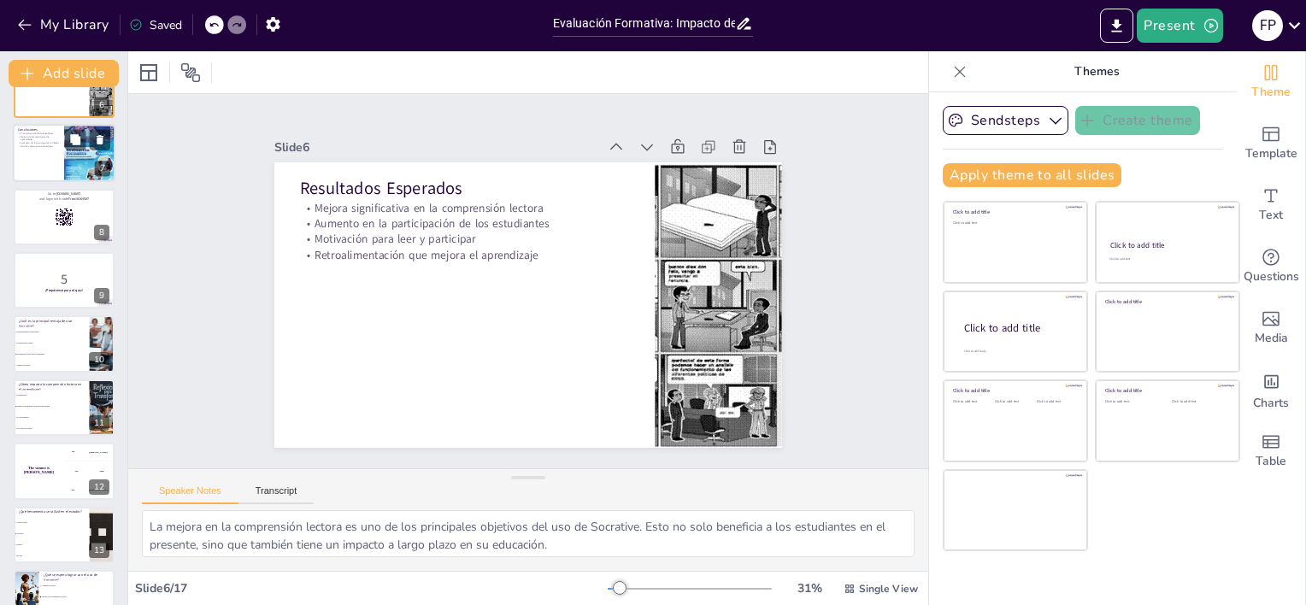
click at [51, 150] on div at bounding box center [64, 154] width 103 height 58
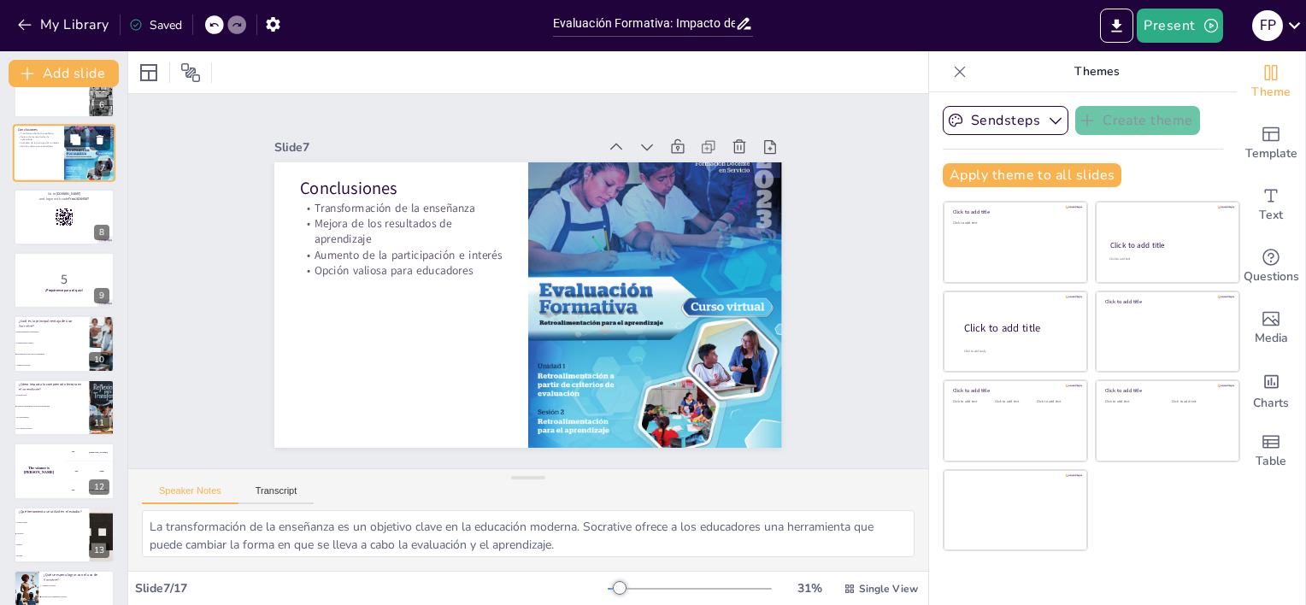
scroll to position [164, 0]
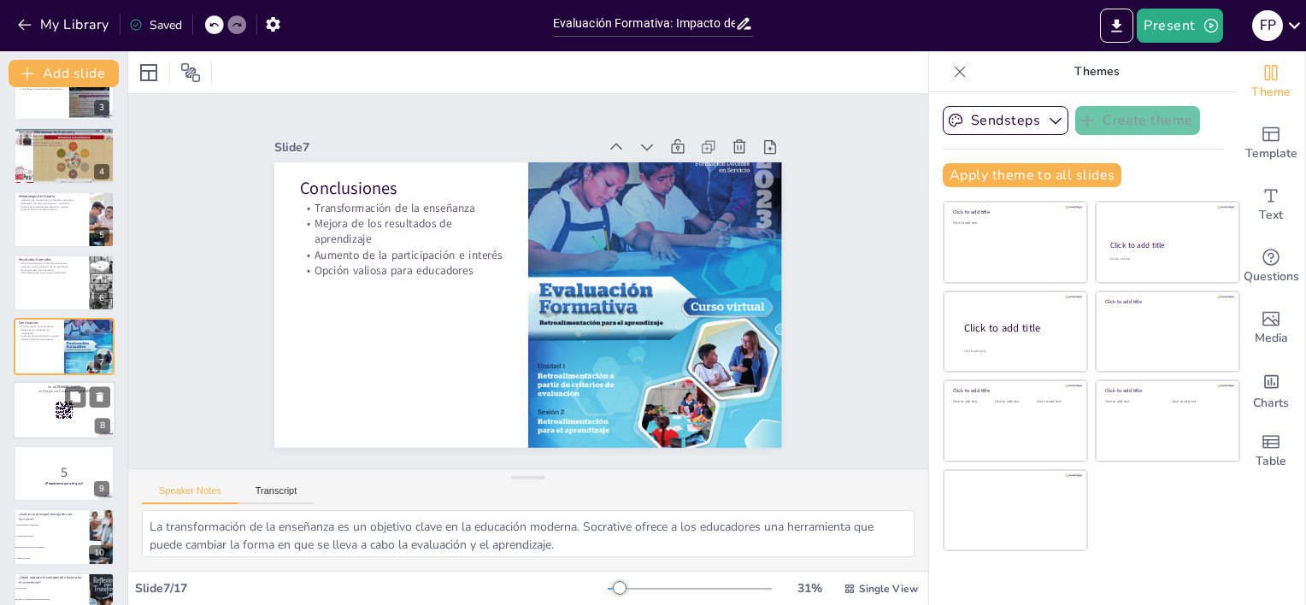
click at [77, 408] on div at bounding box center [64, 410] width 103 height 58
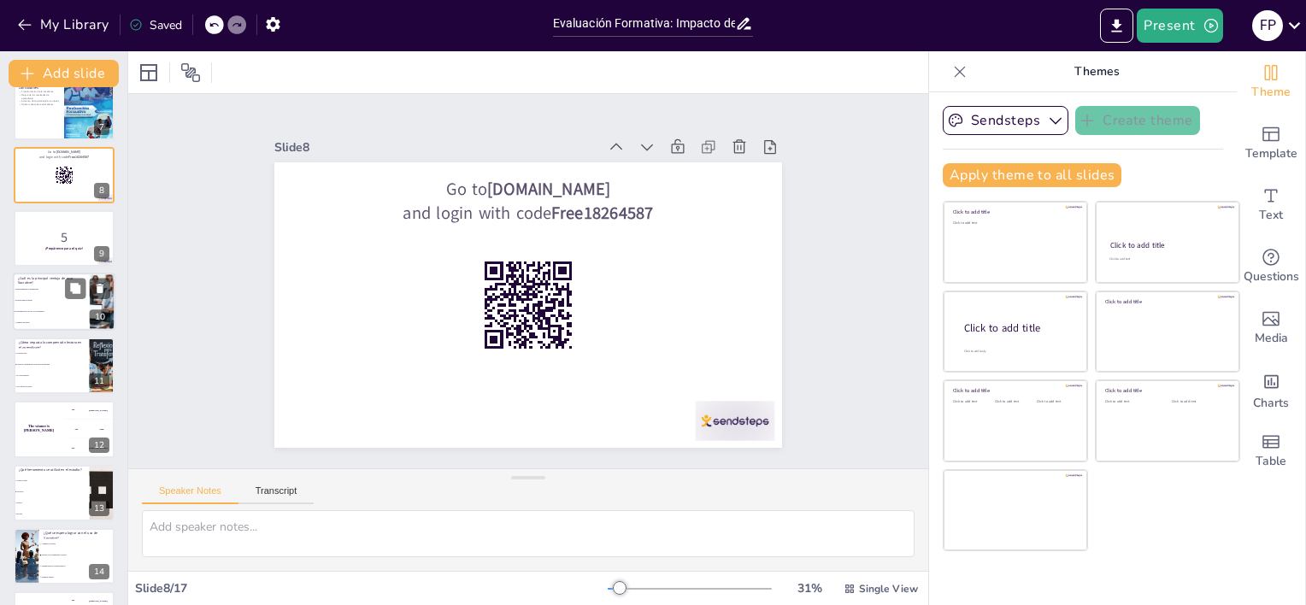
click at [50, 296] on li "Evaluaciones en papel" at bounding box center [51, 301] width 77 height 11
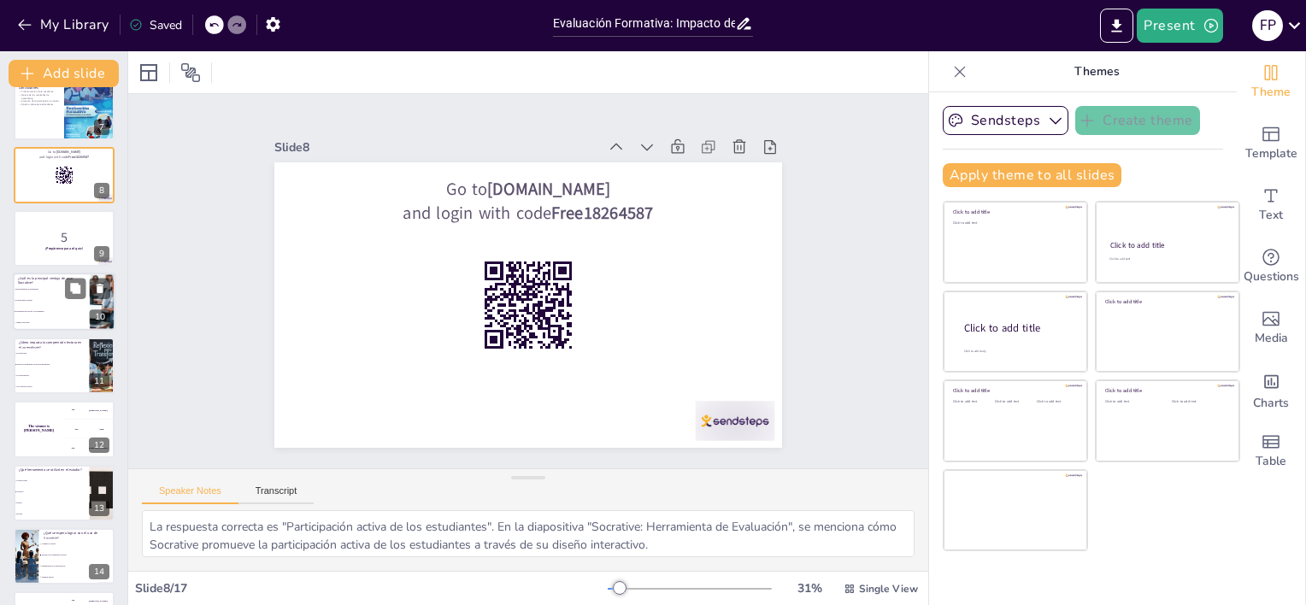
scroll to position [355, 0]
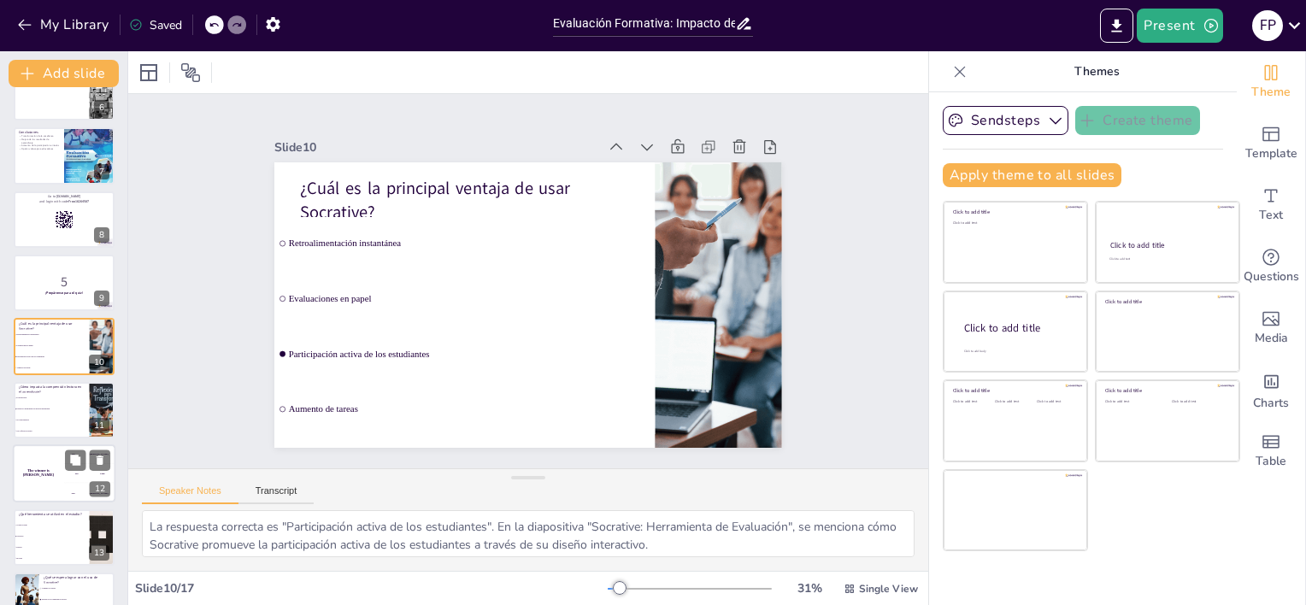
click at [57, 398] on li "Es irrelevante" at bounding box center [52, 397] width 76 height 10
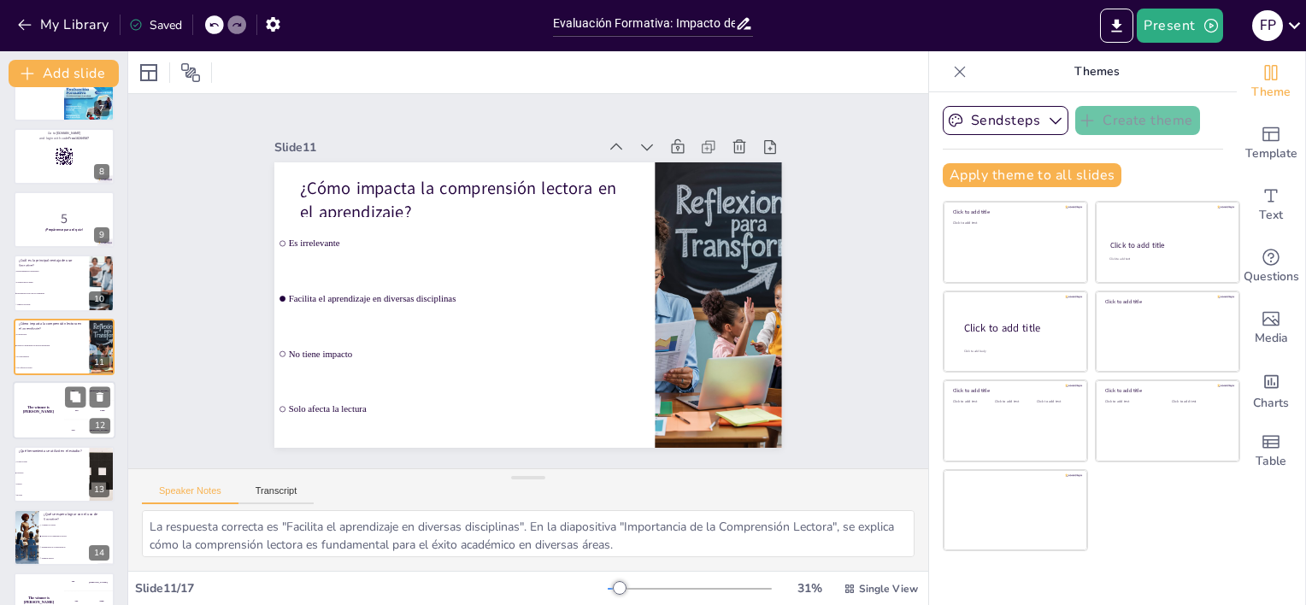
click at [48, 403] on div "The winner is [PERSON_NAME]" at bounding box center [38, 410] width 51 height 58
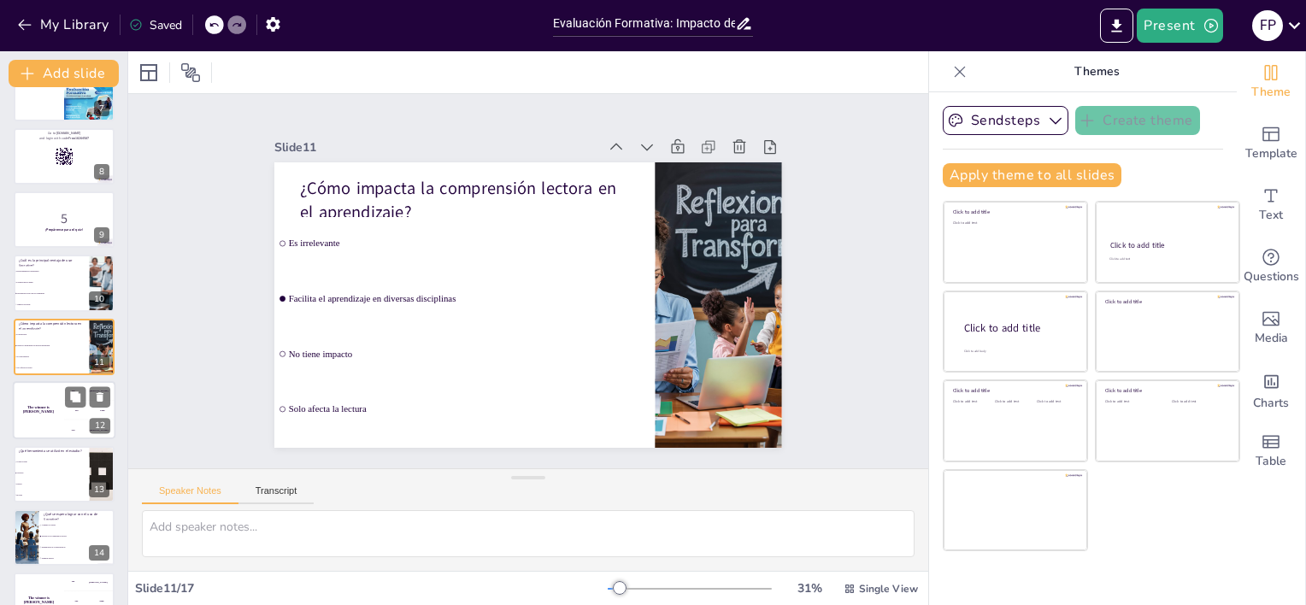
scroll to position [482, 0]
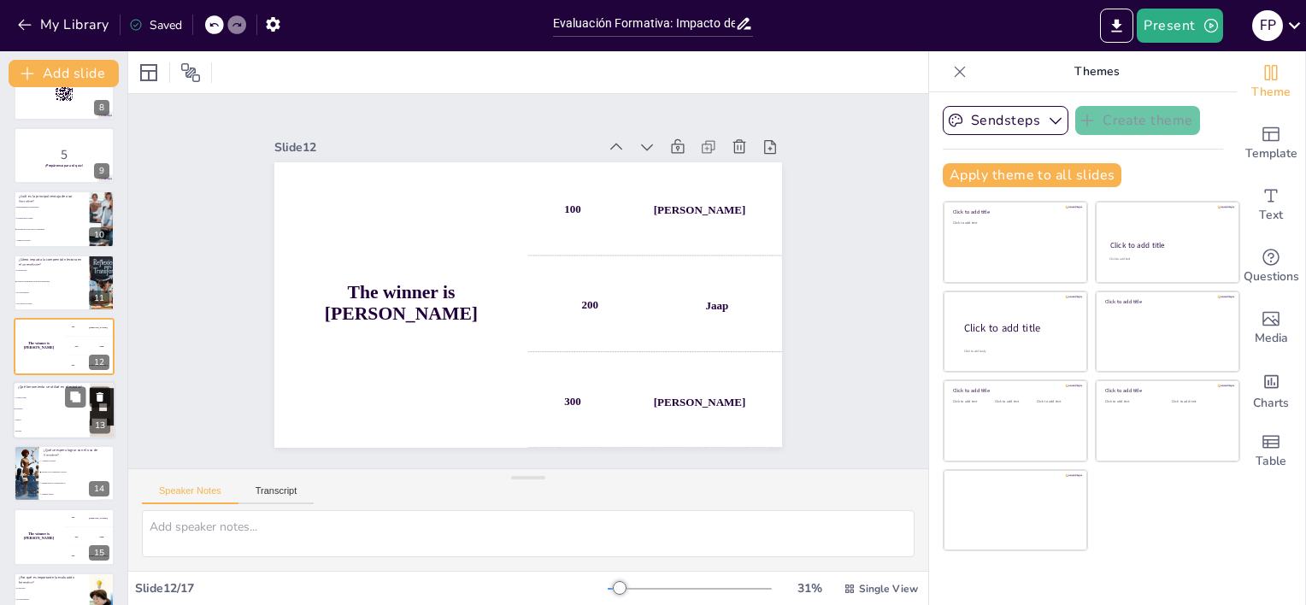
click at [56, 412] on li "Socrative" at bounding box center [51, 408] width 77 height 11
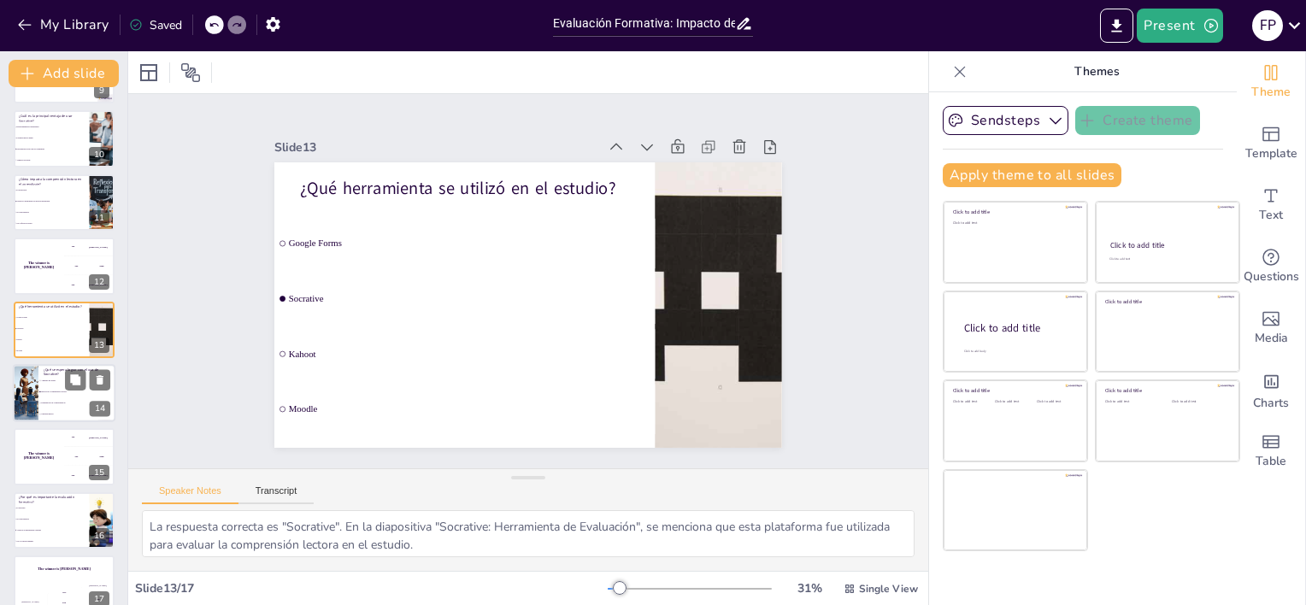
scroll to position [582, 0]
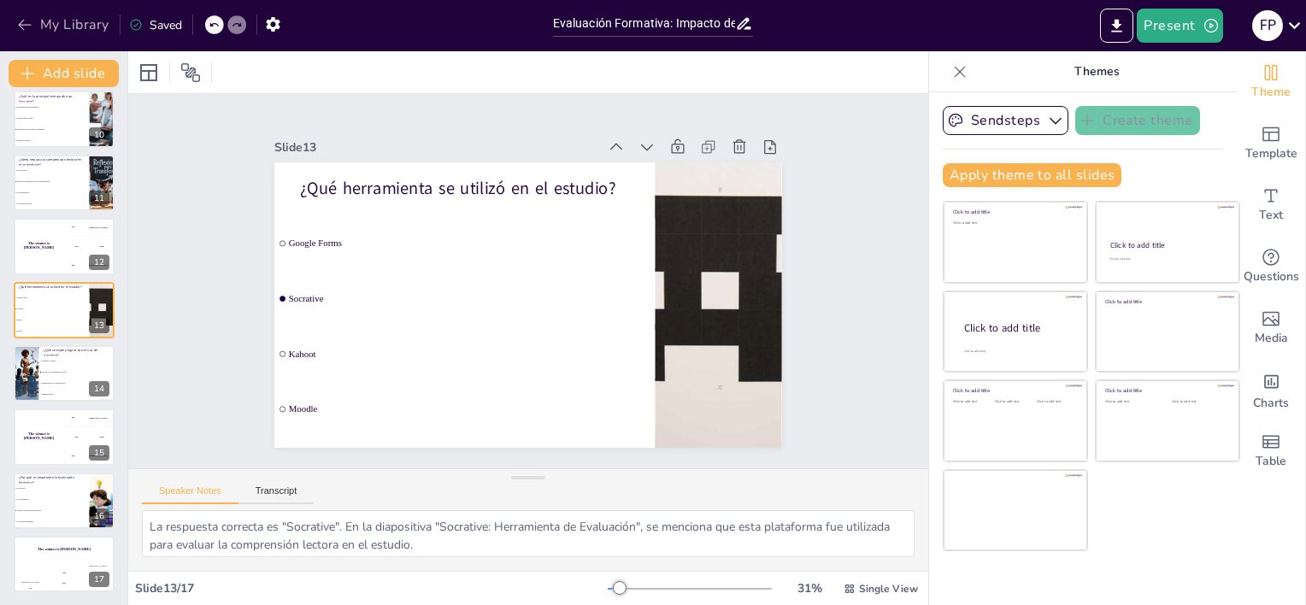
click at [21, 26] on icon "button" at bounding box center [24, 25] width 13 height 11
